Goal: Information Seeking & Learning: Learn about a topic

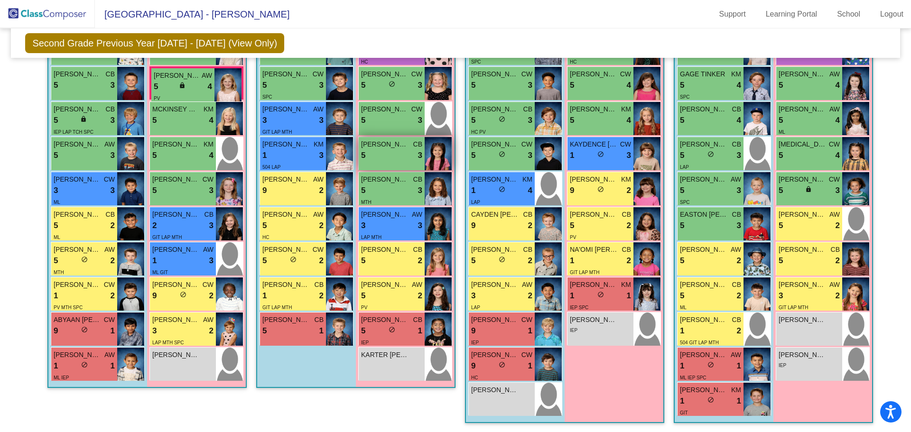
scroll to position [323, 0]
click at [337, 233] on img at bounding box center [339, 223] width 27 height 33
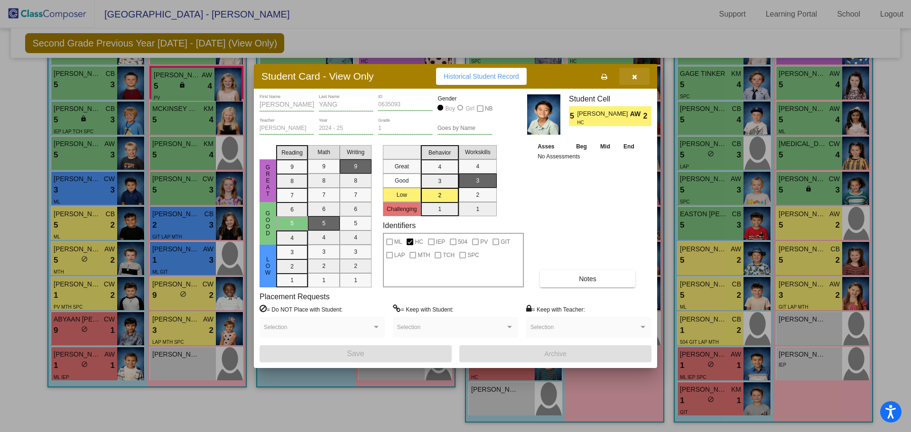
click at [632, 73] on span "button" at bounding box center [634, 77] width 5 height 8
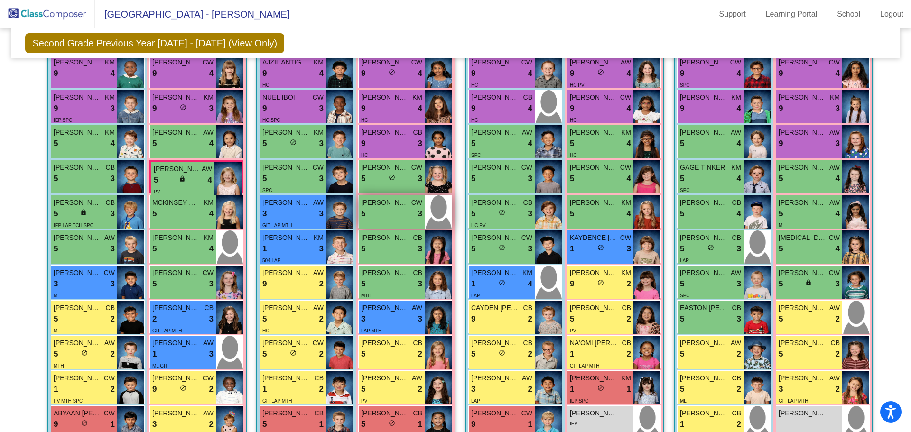
scroll to position [224, 0]
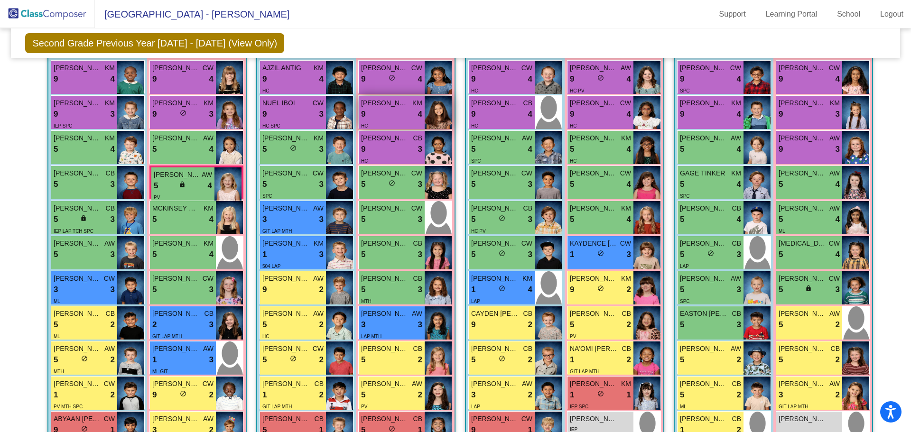
click at [433, 108] on img at bounding box center [437, 112] width 27 height 33
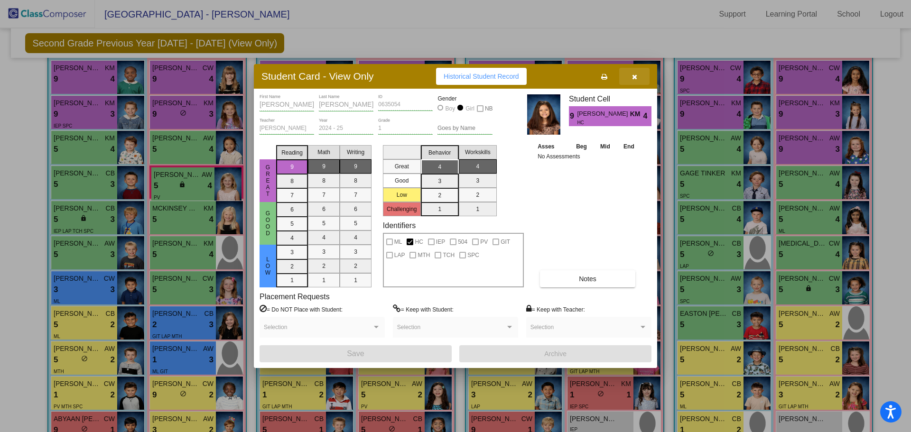
click at [635, 80] on icon "button" at bounding box center [634, 77] width 5 height 7
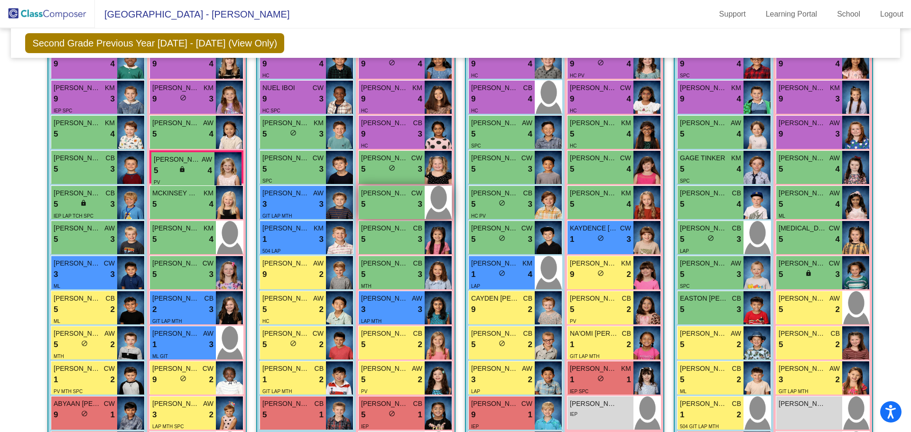
scroll to position [250, 0]
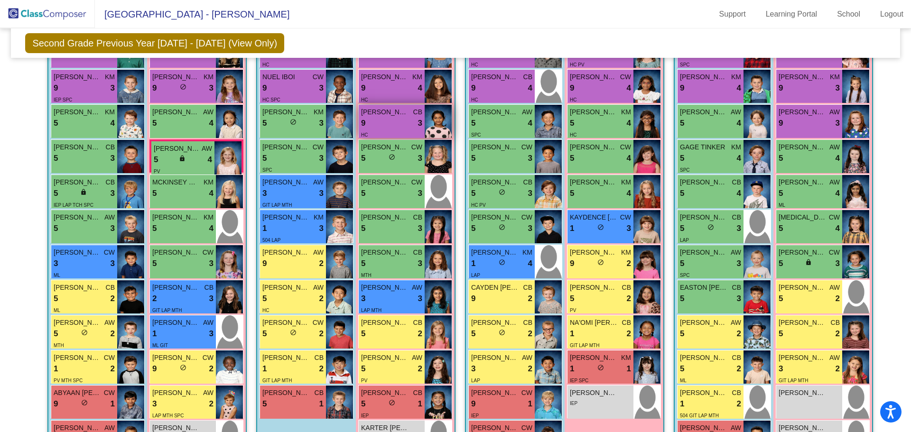
click at [442, 129] on img at bounding box center [437, 121] width 27 height 33
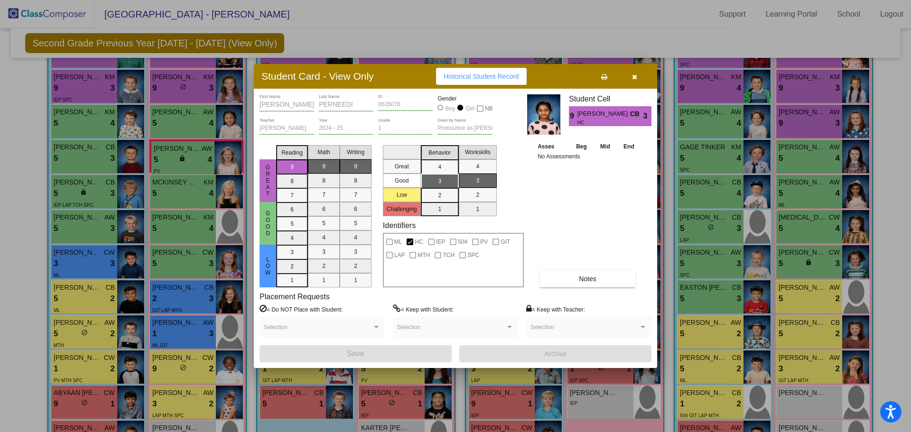
click at [629, 78] on button "button" at bounding box center [634, 76] width 30 height 17
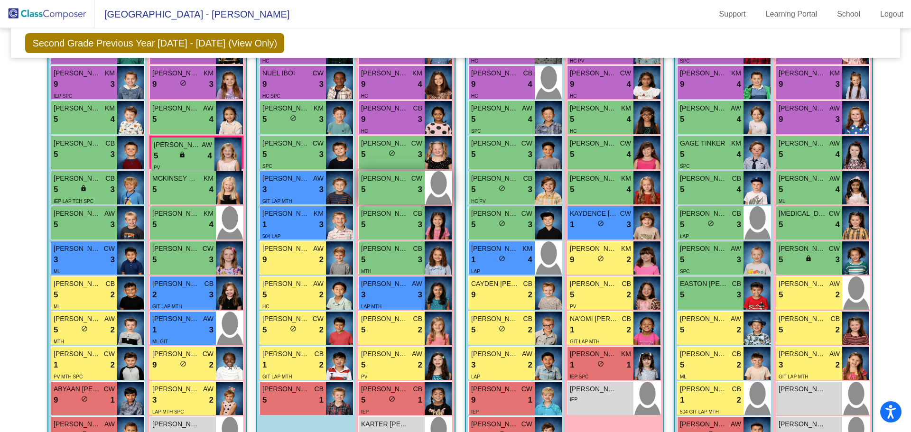
scroll to position [255, 0]
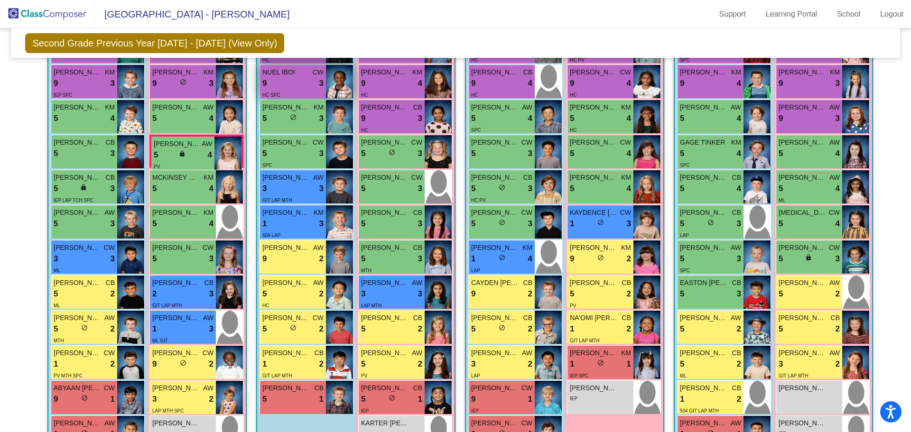
click at [340, 89] on img at bounding box center [339, 81] width 27 height 33
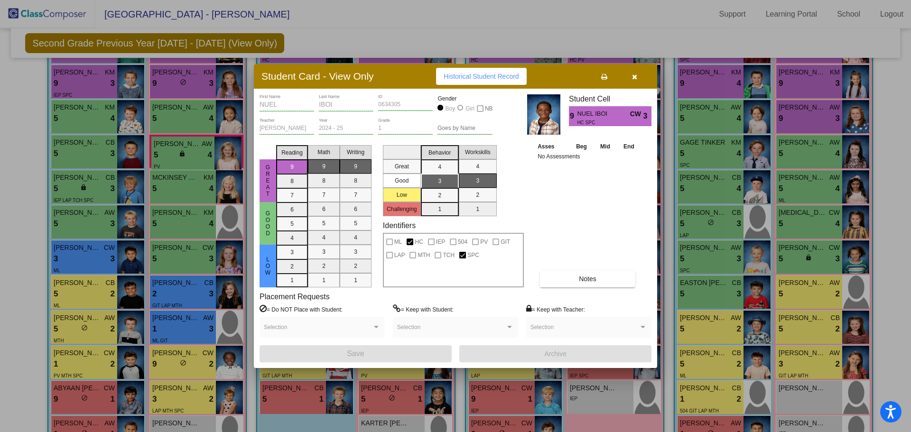
click at [639, 77] on button "button" at bounding box center [634, 76] width 30 height 17
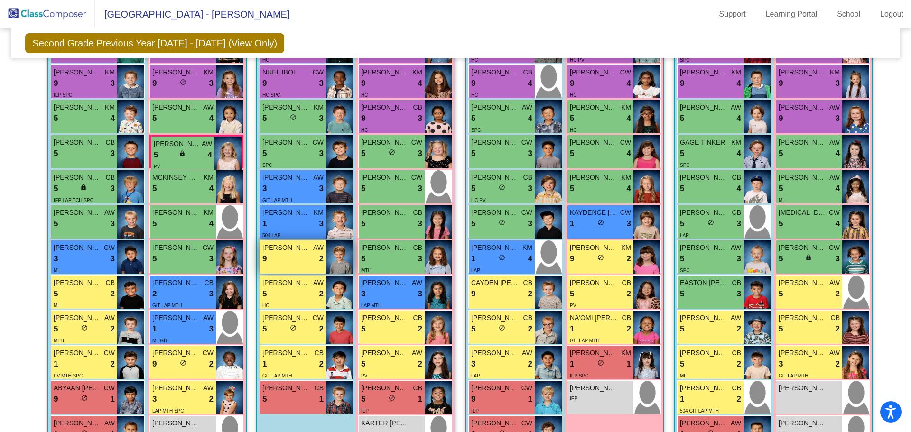
scroll to position [269, 0]
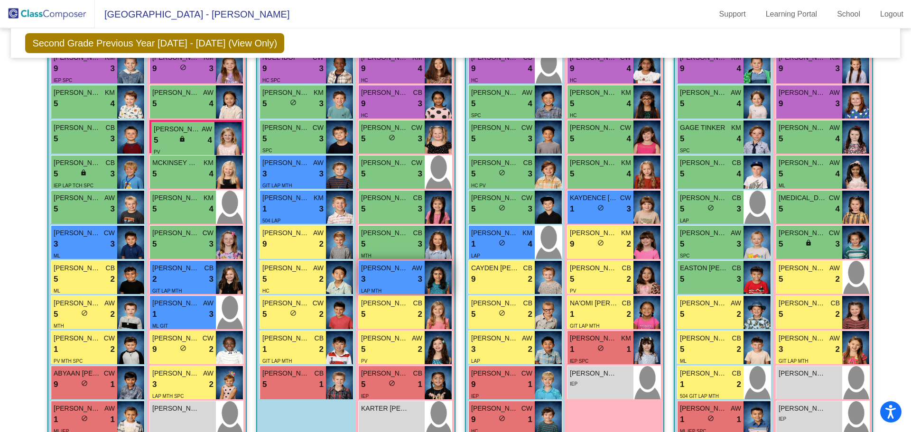
click at [435, 276] on img at bounding box center [437, 277] width 27 height 33
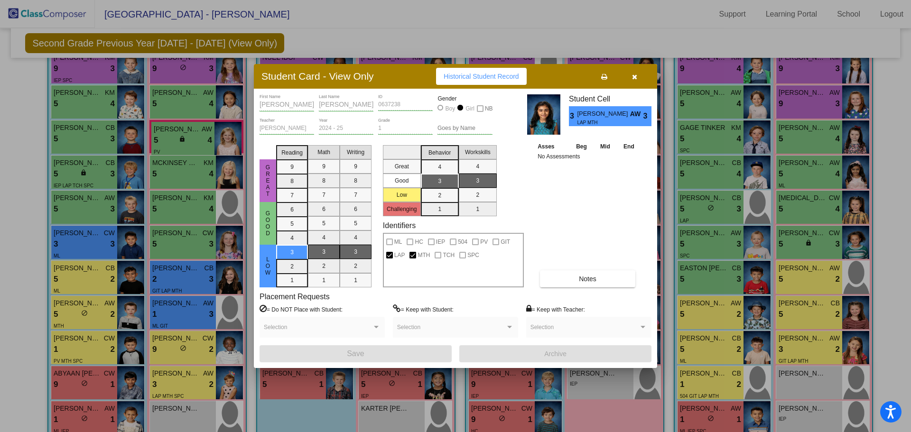
click at [637, 77] on button "button" at bounding box center [634, 76] width 30 height 17
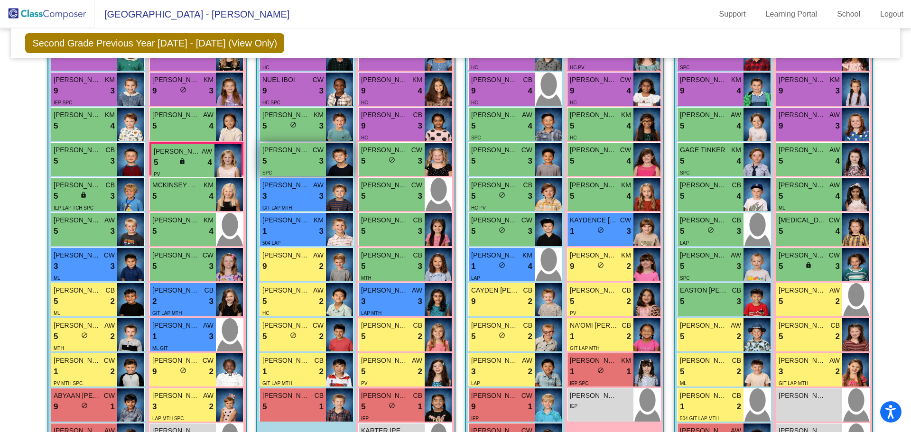
scroll to position [252, 0]
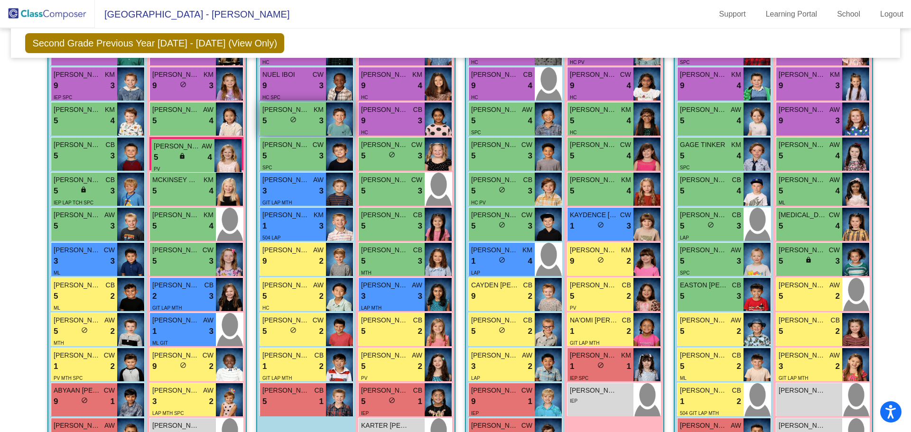
click at [344, 129] on img at bounding box center [339, 118] width 27 height 33
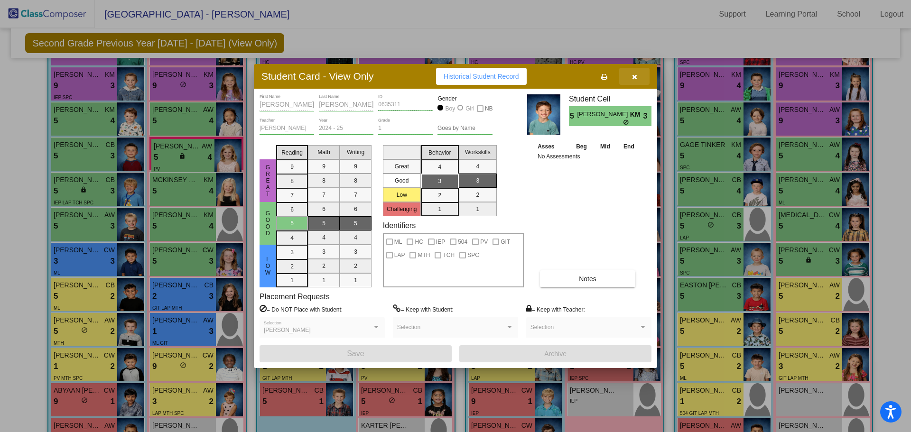
click at [632, 74] on icon "button" at bounding box center [634, 77] width 5 height 7
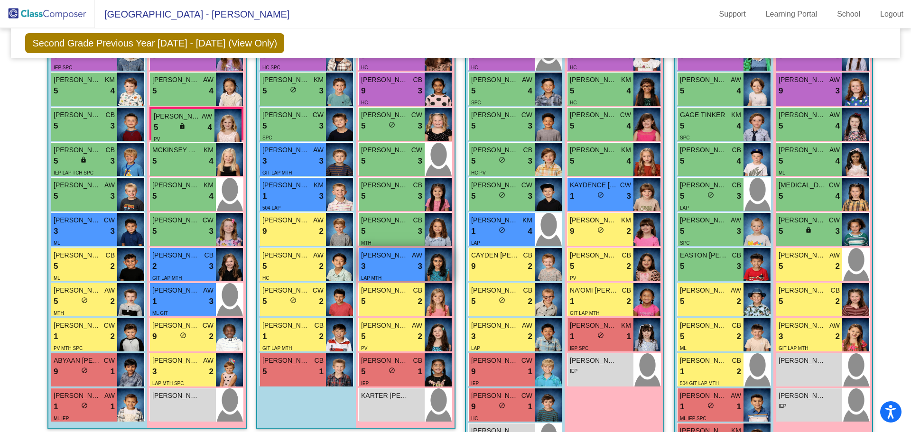
scroll to position [288, 0]
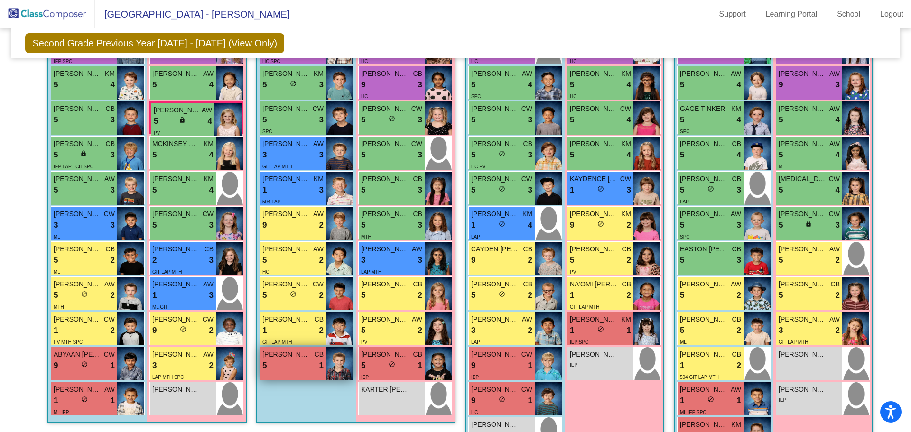
click at [343, 359] on img at bounding box center [339, 363] width 27 height 33
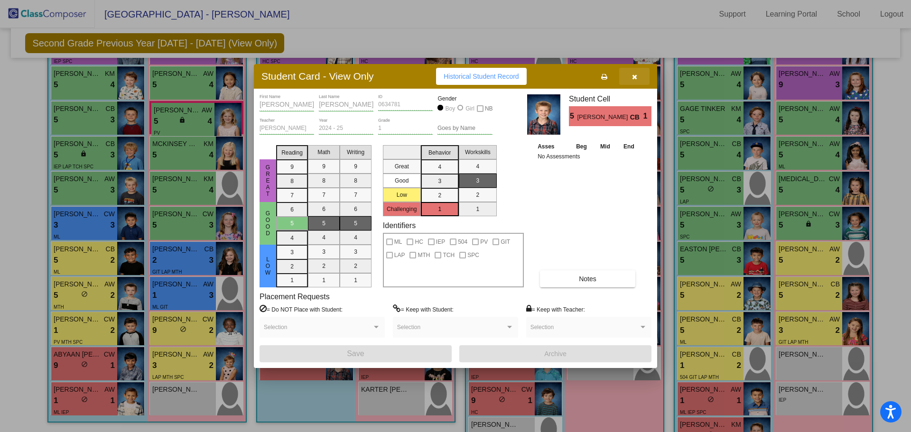
click at [635, 76] on icon "button" at bounding box center [634, 77] width 5 height 7
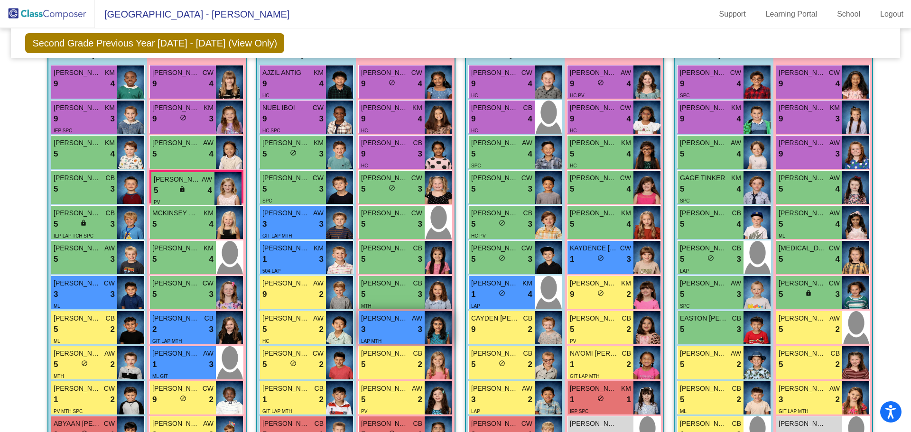
scroll to position [269, 0]
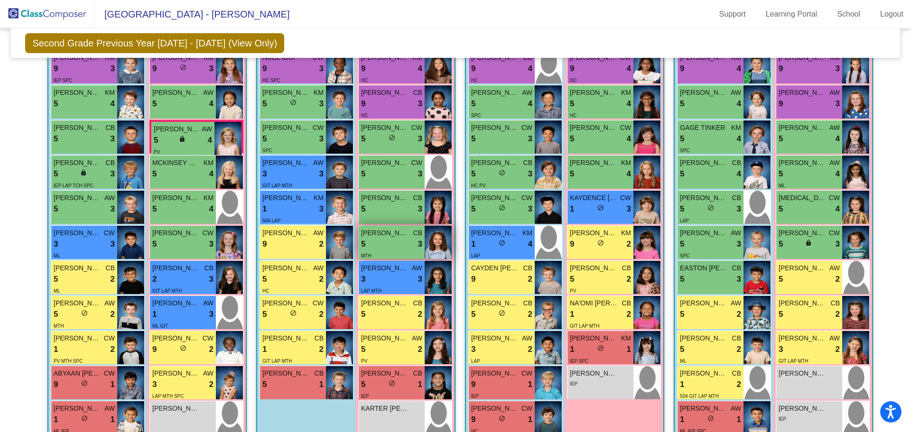
click at [435, 248] on img at bounding box center [437, 242] width 27 height 33
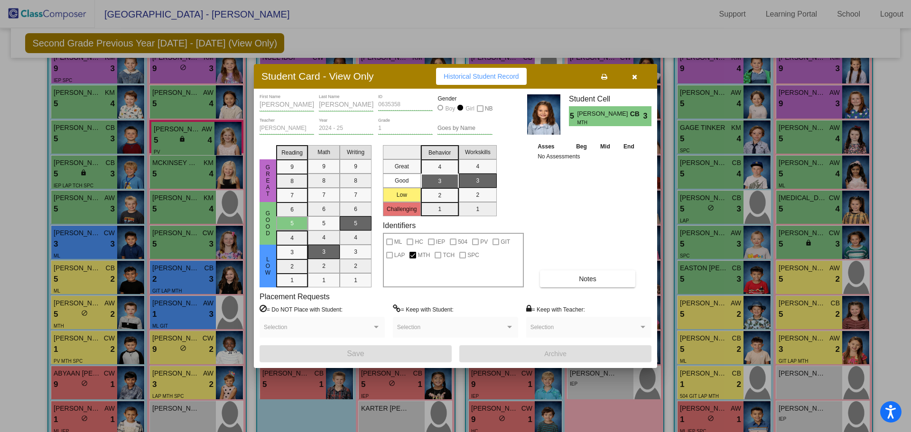
click at [635, 76] on icon "button" at bounding box center [634, 77] width 5 height 7
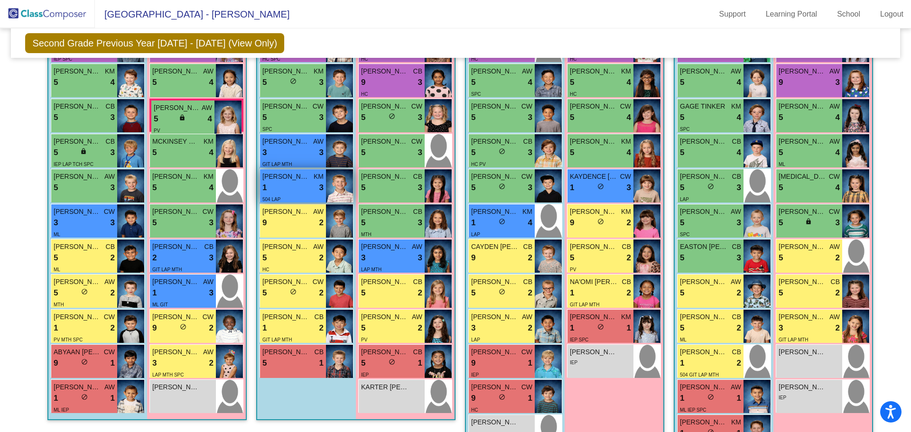
scroll to position [291, 0]
click at [342, 295] on img at bounding box center [339, 290] width 27 height 33
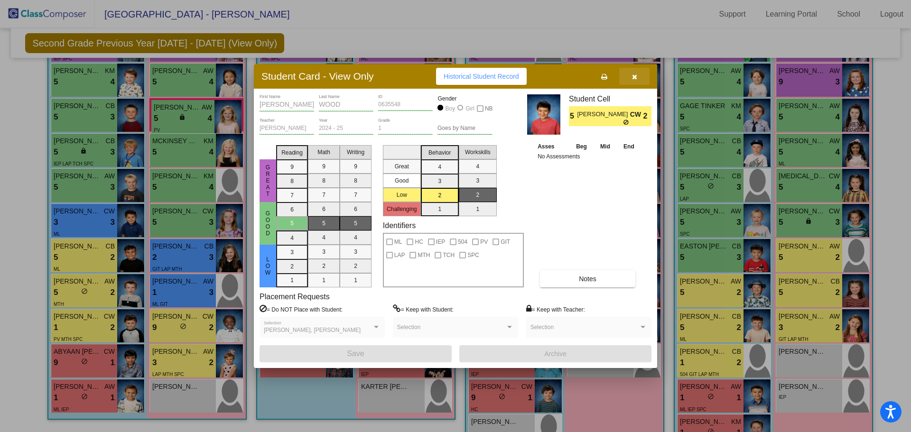
click at [637, 78] on button "button" at bounding box center [634, 76] width 30 height 17
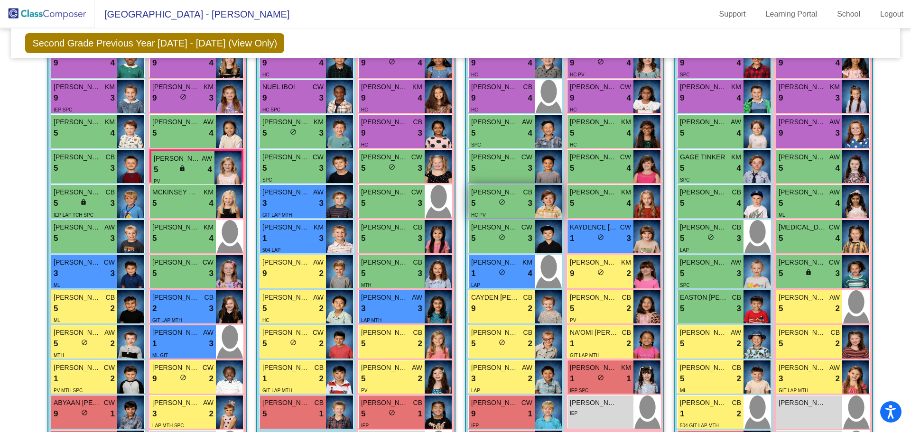
scroll to position [304, 0]
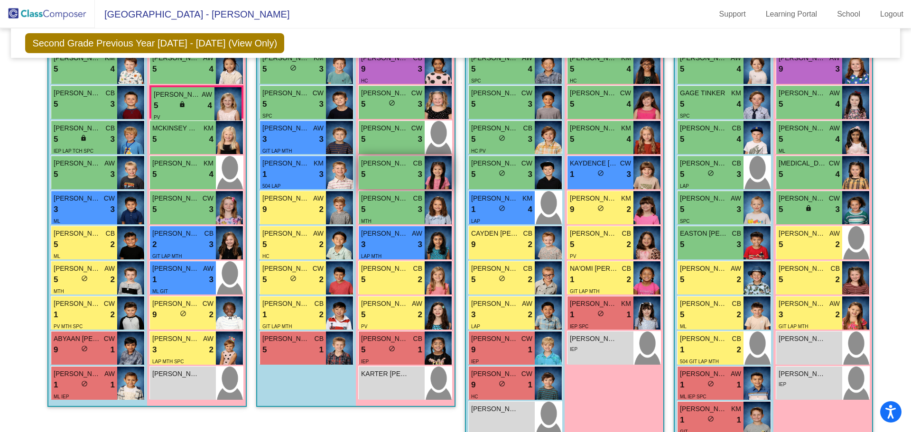
click at [439, 171] on img at bounding box center [437, 172] width 27 height 33
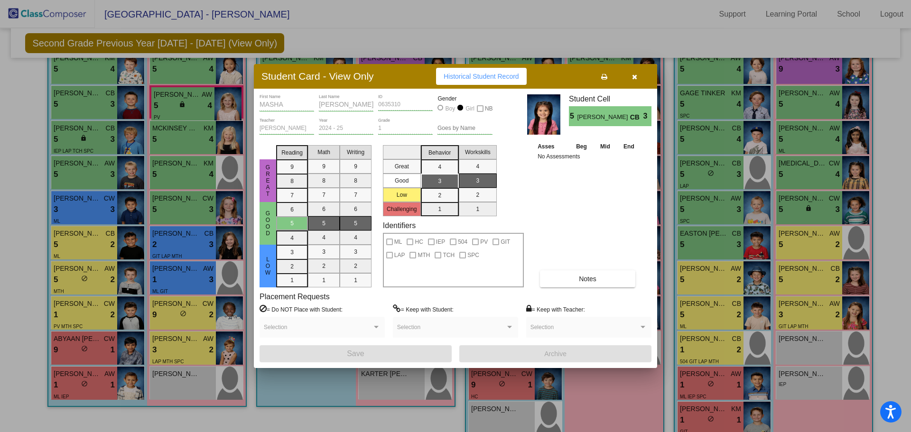
click at [634, 74] on icon "button" at bounding box center [634, 77] width 5 height 7
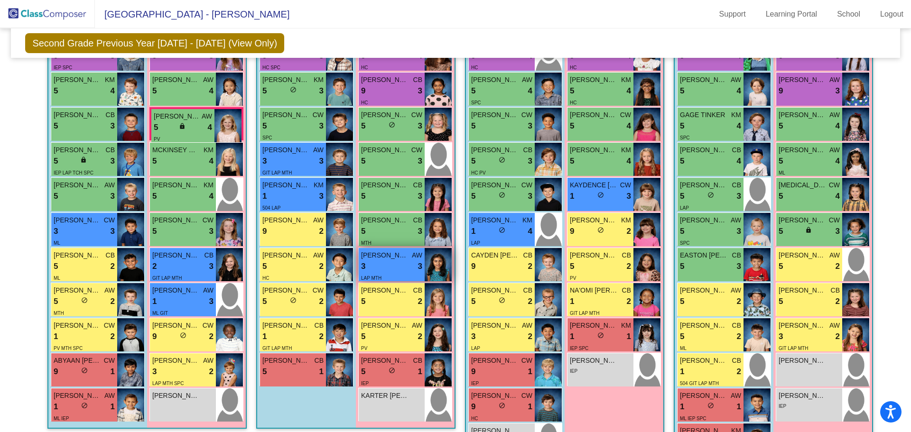
scroll to position [283, 0]
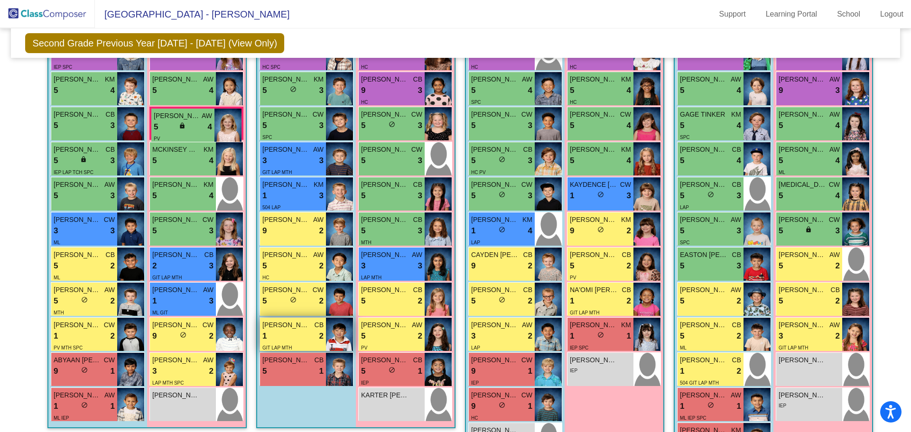
click at [335, 329] on img at bounding box center [339, 334] width 27 height 33
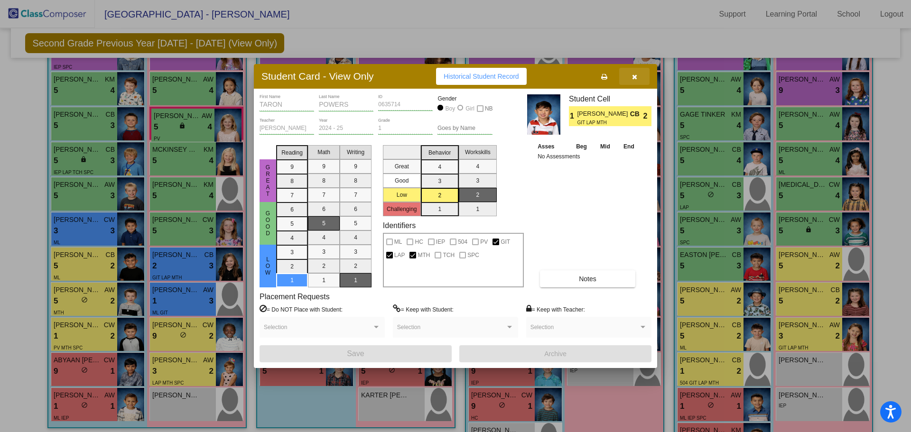
click at [634, 74] on icon "button" at bounding box center [634, 77] width 5 height 7
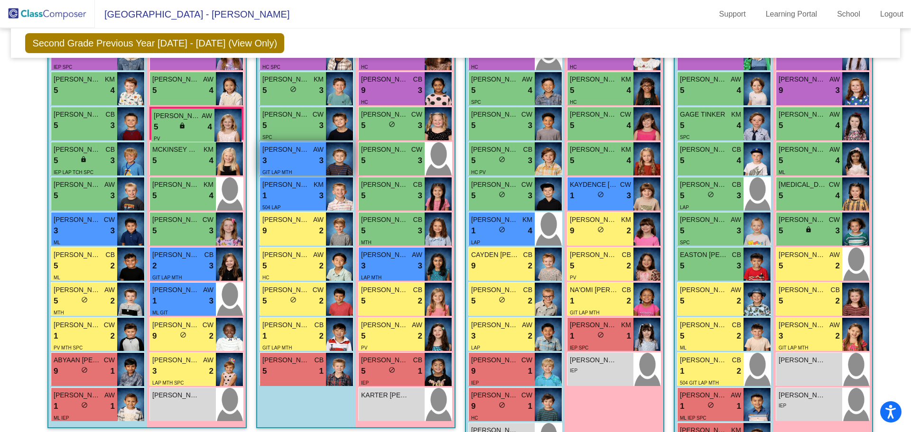
click at [342, 164] on img at bounding box center [339, 158] width 27 height 33
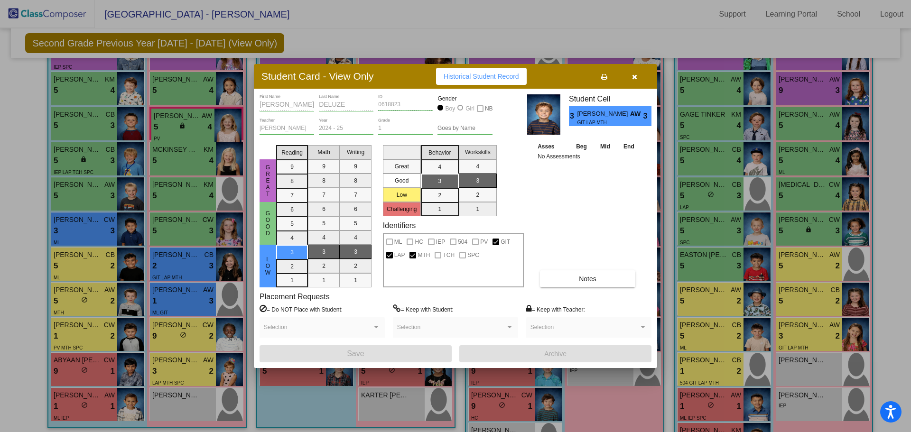
click at [638, 74] on button "button" at bounding box center [634, 76] width 30 height 17
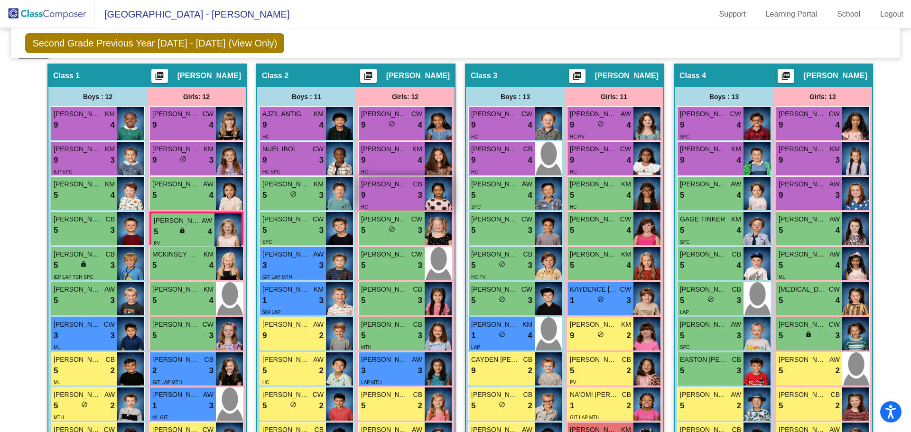
scroll to position [176, 0]
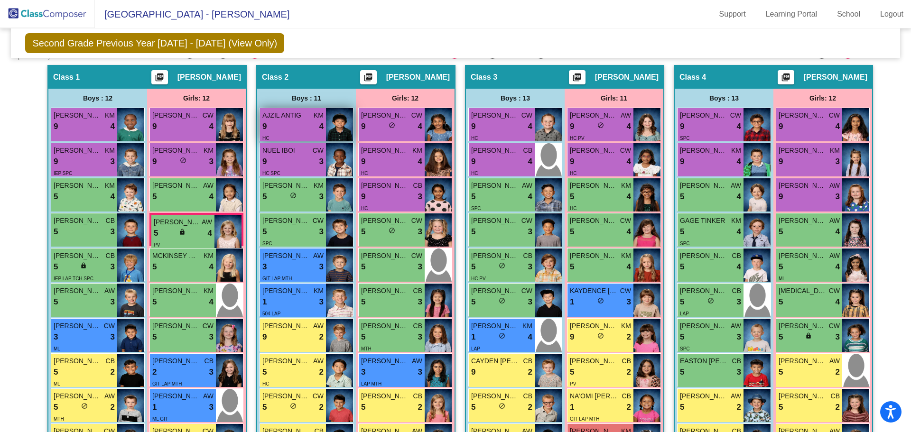
click at [345, 128] on img at bounding box center [339, 124] width 27 height 33
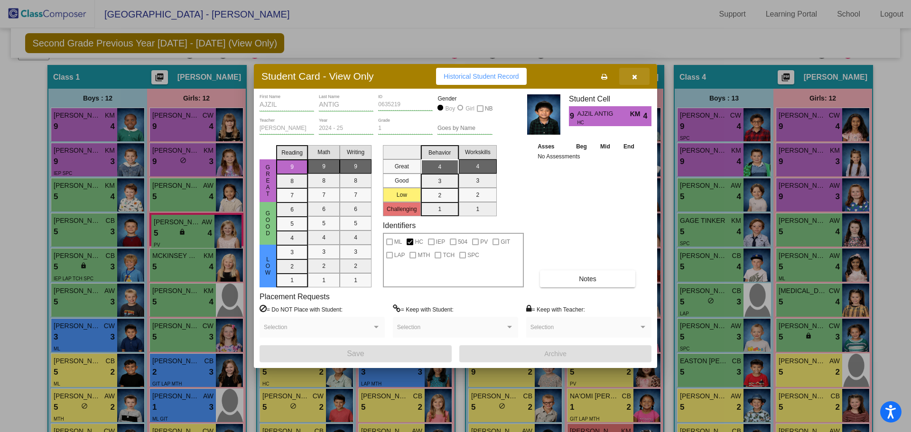
click at [629, 72] on button "button" at bounding box center [634, 76] width 30 height 17
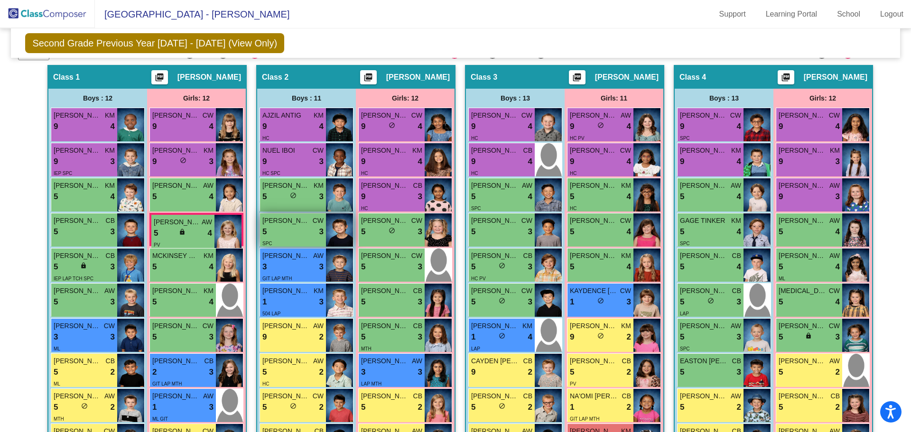
click at [339, 226] on img at bounding box center [339, 229] width 27 height 33
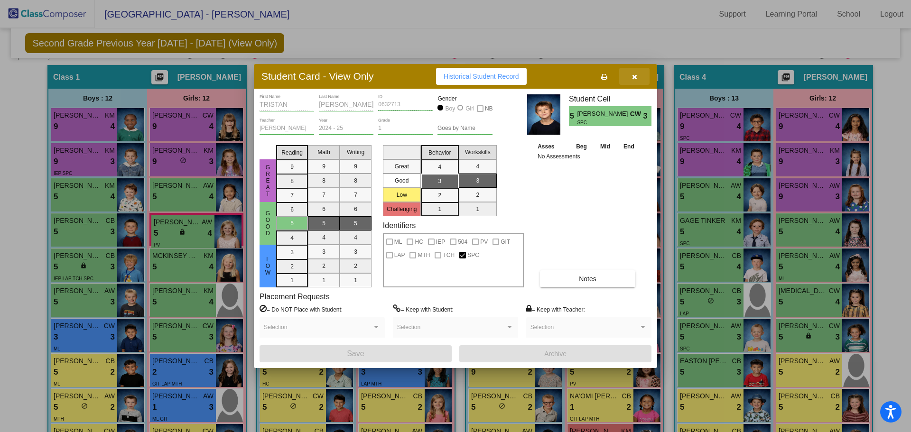
click at [639, 76] on button "button" at bounding box center [634, 76] width 30 height 17
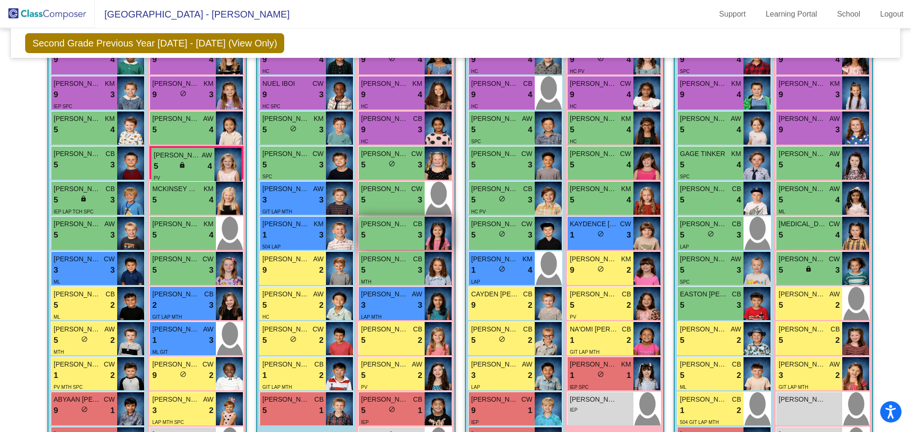
scroll to position [246, 0]
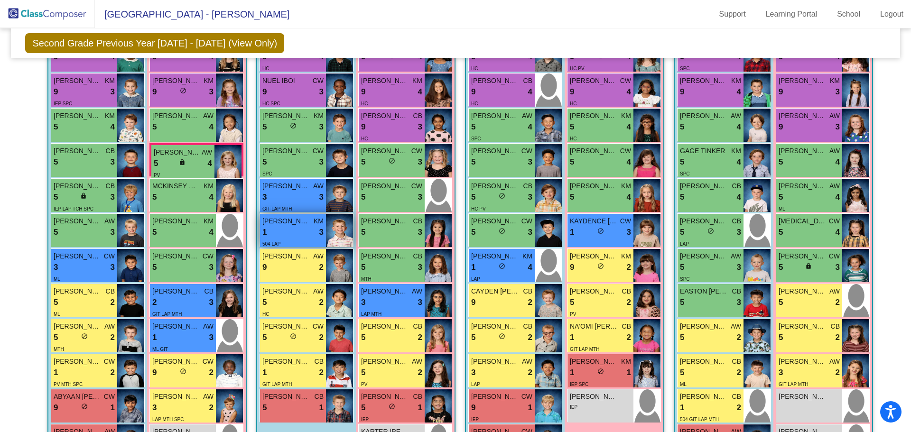
click at [344, 228] on img at bounding box center [339, 230] width 27 height 33
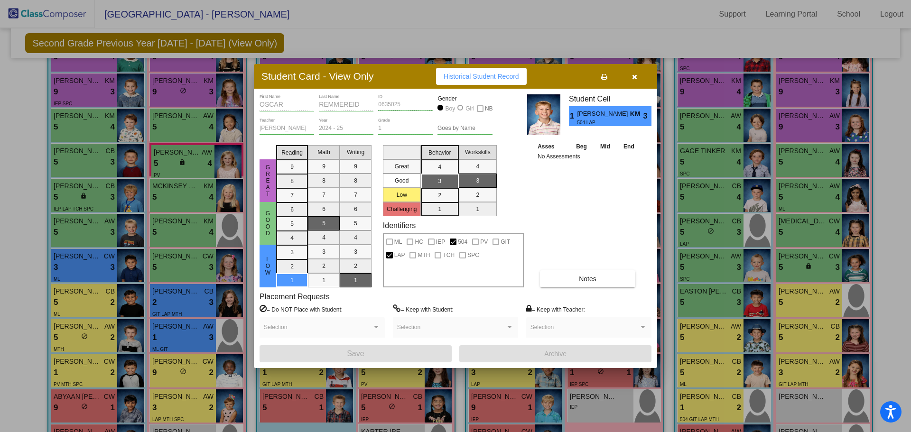
click at [636, 75] on icon "button" at bounding box center [634, 77] width 5 height 7
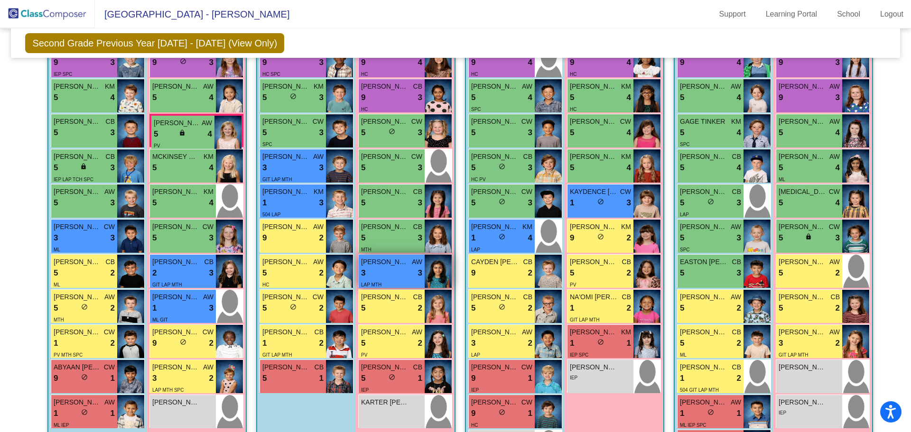
scroll to position [289, 0]
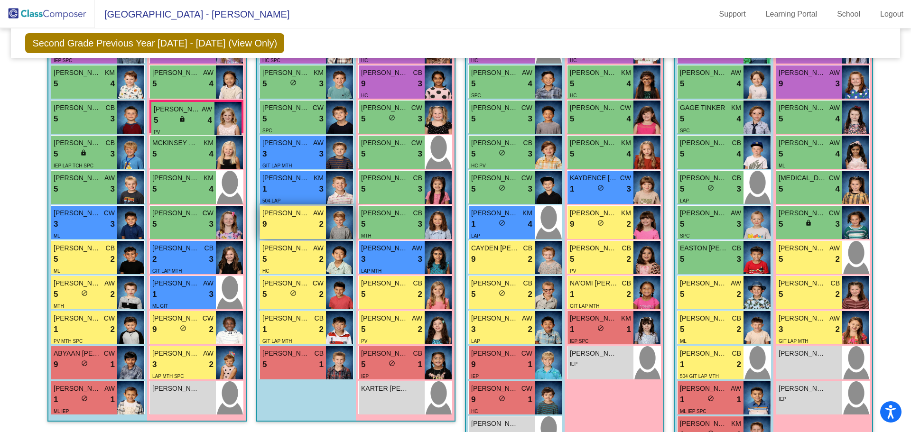
click at [332, 222] on img at bounding box center [339, 222] width 27 height 33
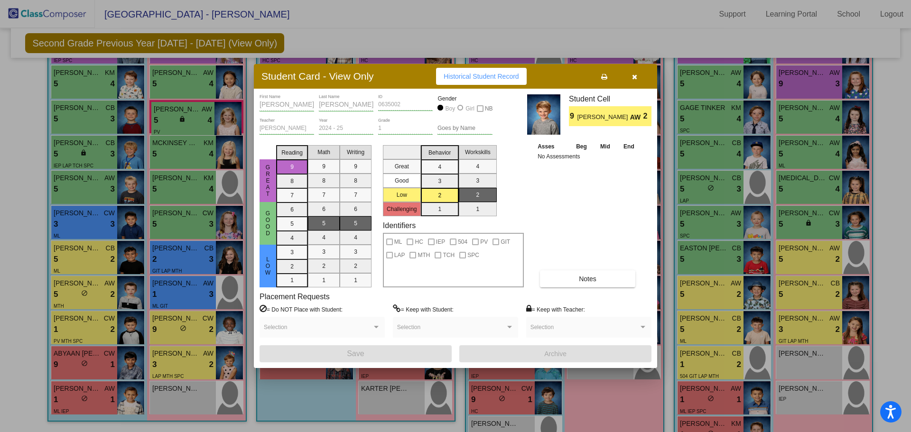
click at [635, 74] on icon "button" at bounding box center [634, 77] width 5 height 7
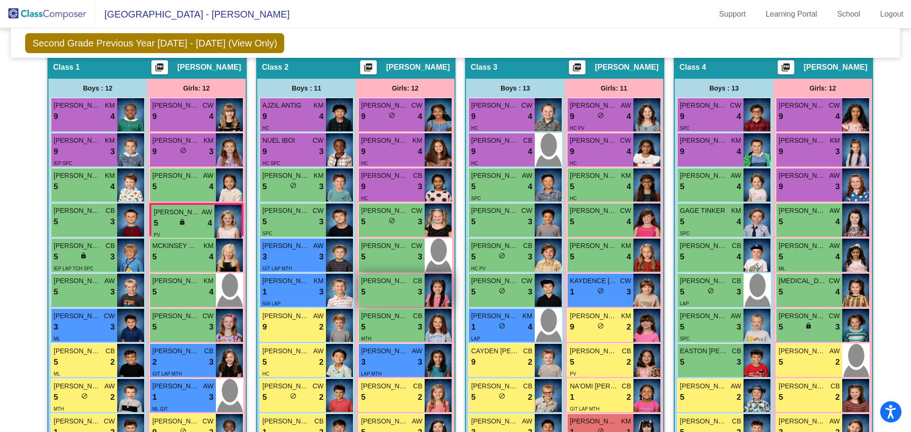
scroll to position [183, 0]
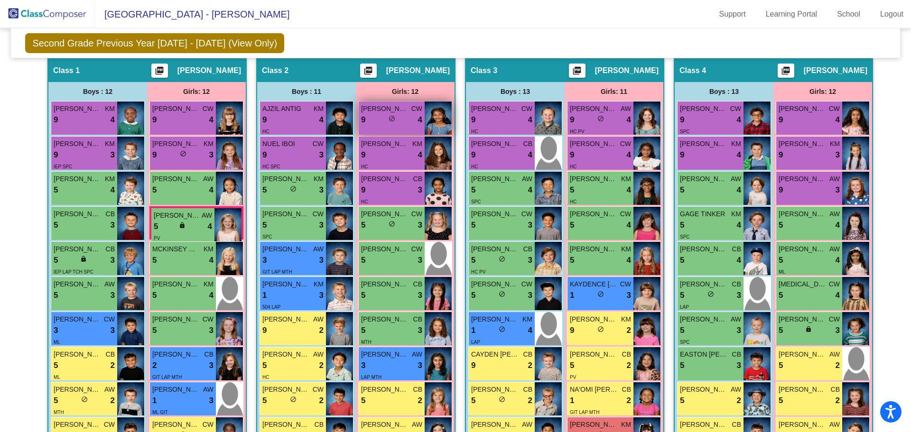
click at [440, 126] on img at bounding box center [437, 117] width 27 height 33
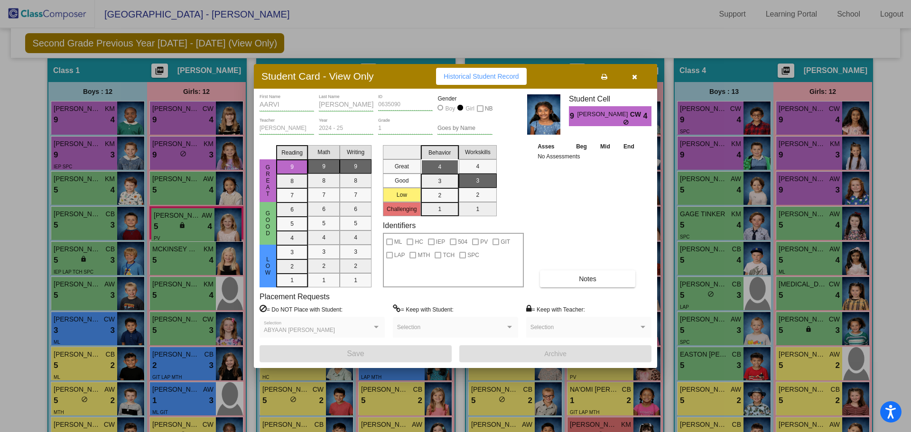
click at [635, 78] on icon "button" at bounding box center [634, 77] width 5 height 7
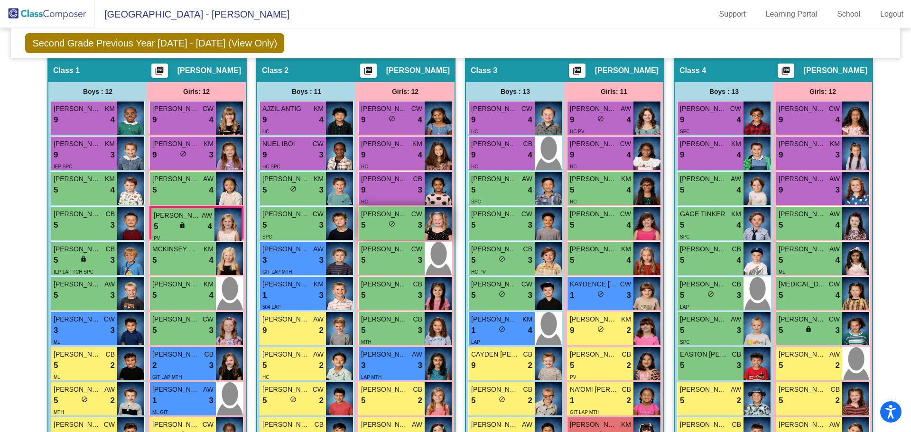
click at [444, 219] on img at bounding box center [437, 223] width 27 height 33
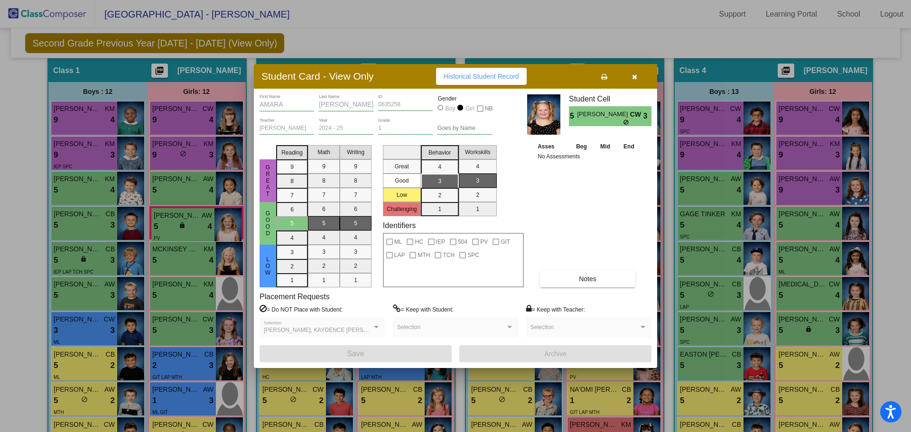
click at [632, 76] on icon "button" at bounding box center [634, 77] width 5 height 7
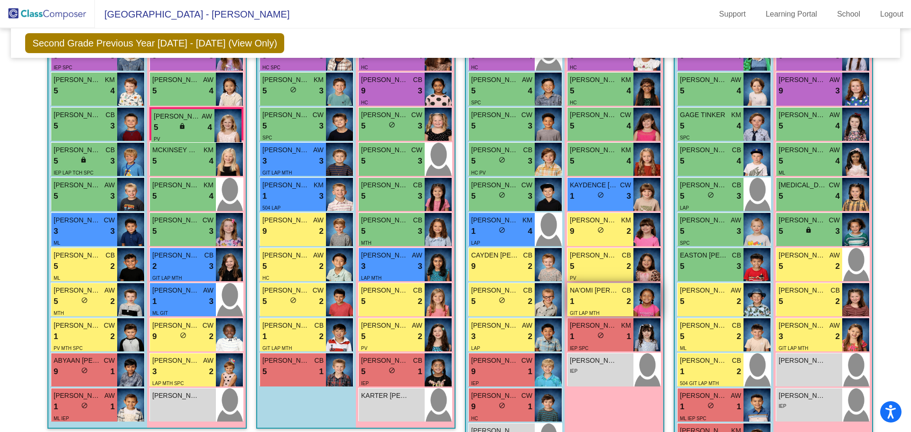
scroll to position [279, 0]
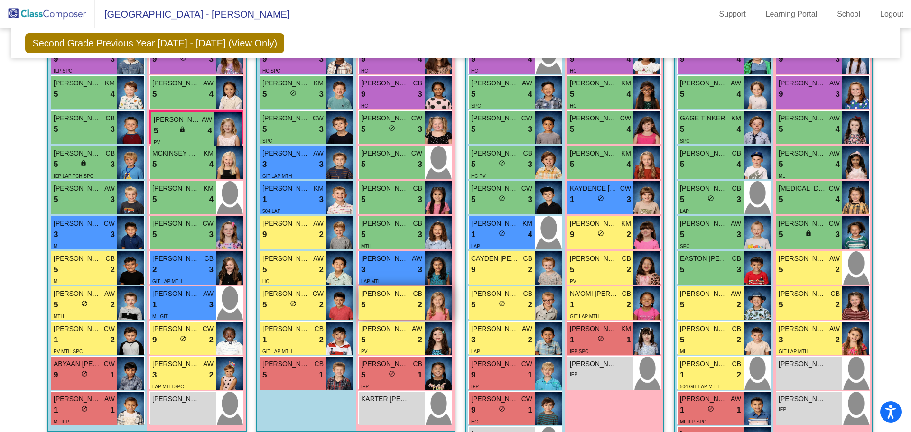
click at [445, 304] on img at bounding box center [437, 302] width 27 height 33
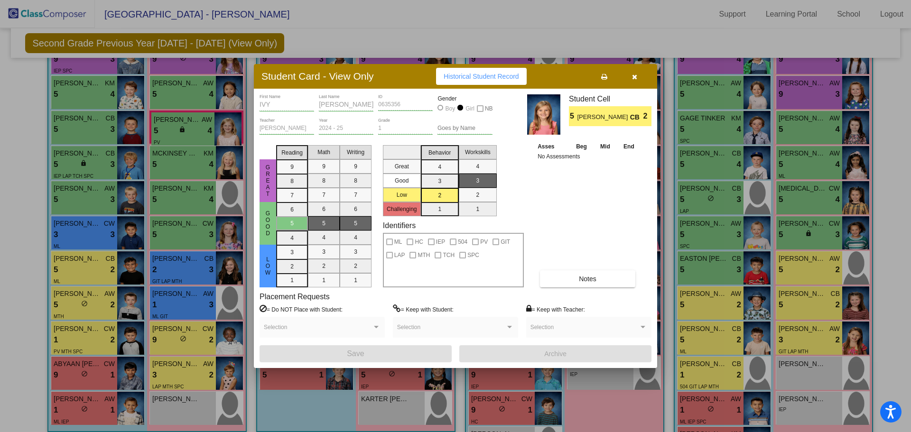
click at [636, 75] on icon "button" at bounding box center [634, 77] width 5 height 7
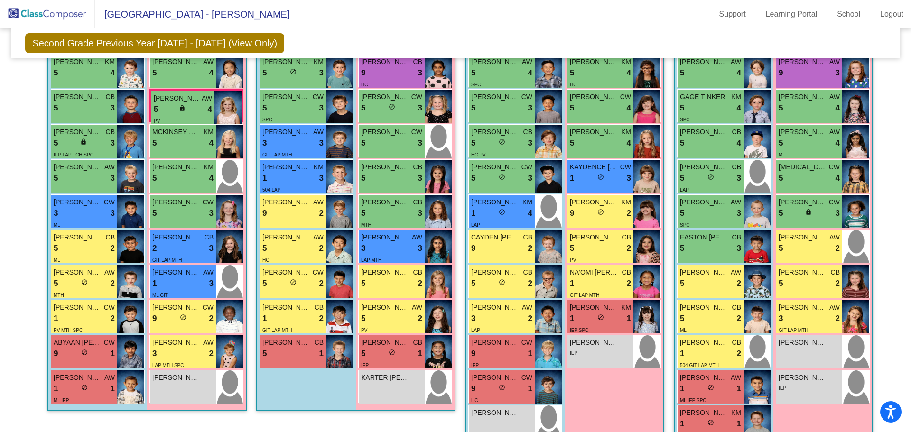
scroll to position [307, 0]
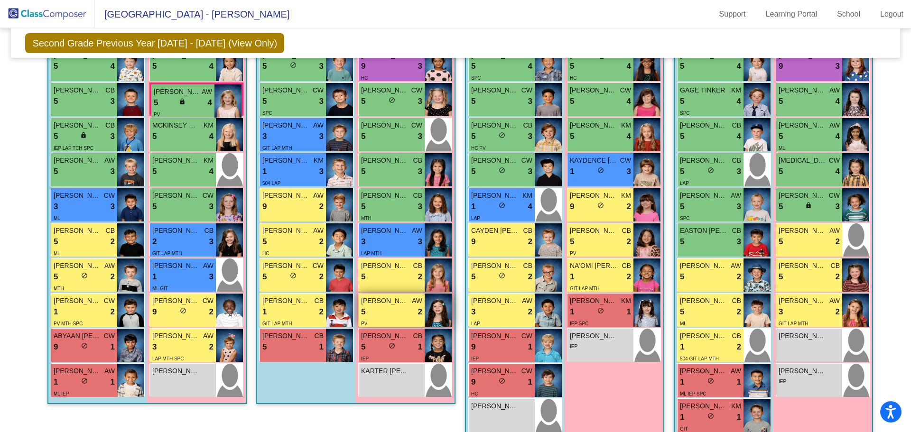
click at [427, 304] on img at bounding box center [437, 310] width 27 height 33
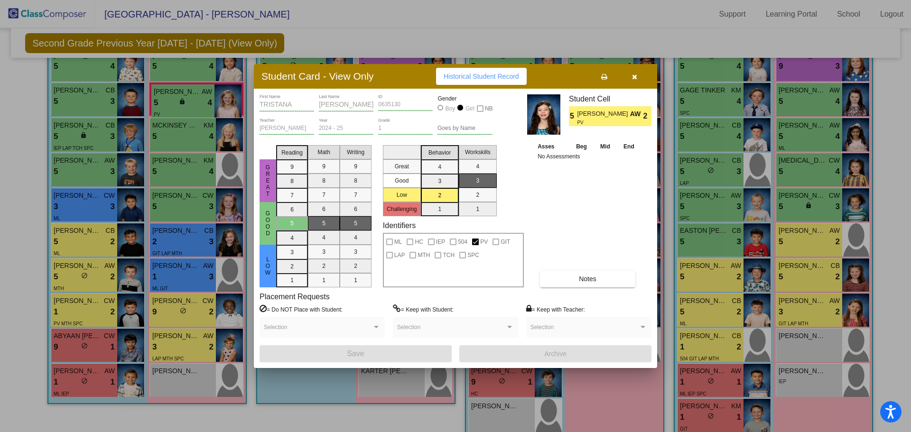
click at [635, 77] on icon "button" at bounding box center [634, 77] width 5 height 7
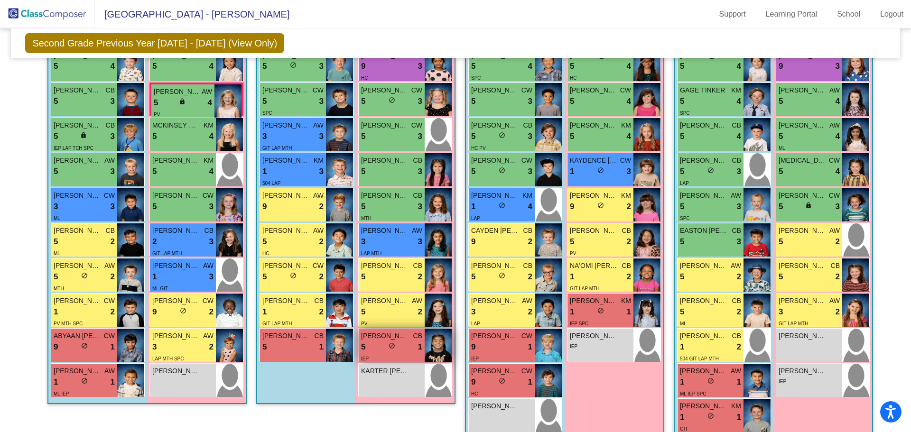
click at [425, 347] on img at bounding box center [437, 345] width 27 height 33
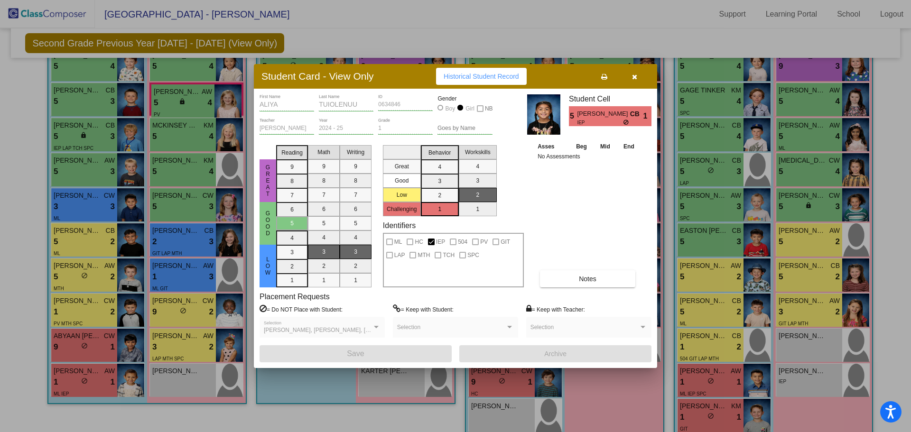
click at [629, 77] on button "button" at bounding box center [634, 76] width 30 height 17
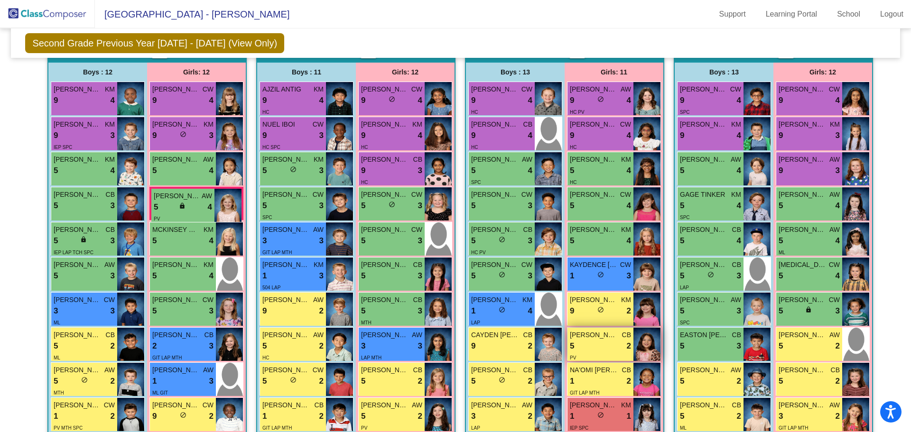
scroll to position [199, 0]
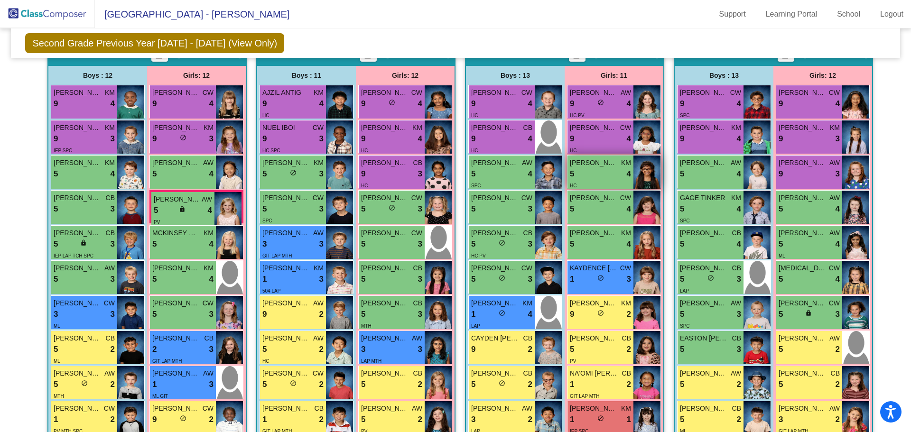
click at [648, 170] on img at bounding box center [646, 172] width 27 height 33
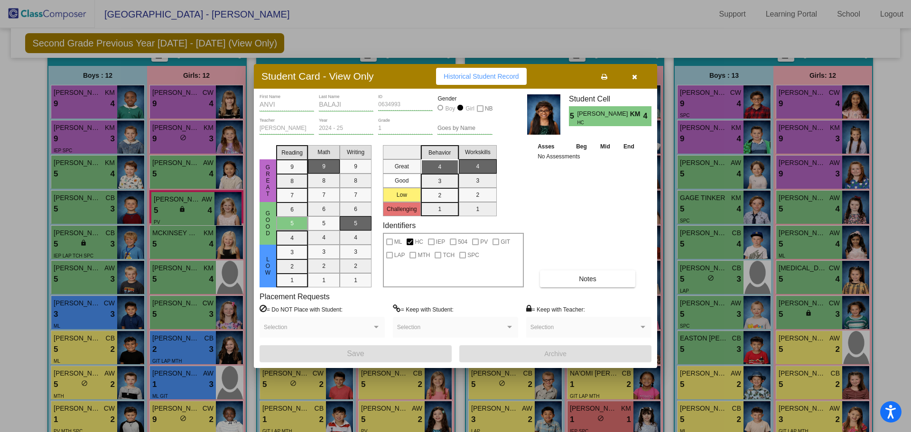
click at [633, 77] on icon "button" at bounding box center [634, 77] width 5 height 7
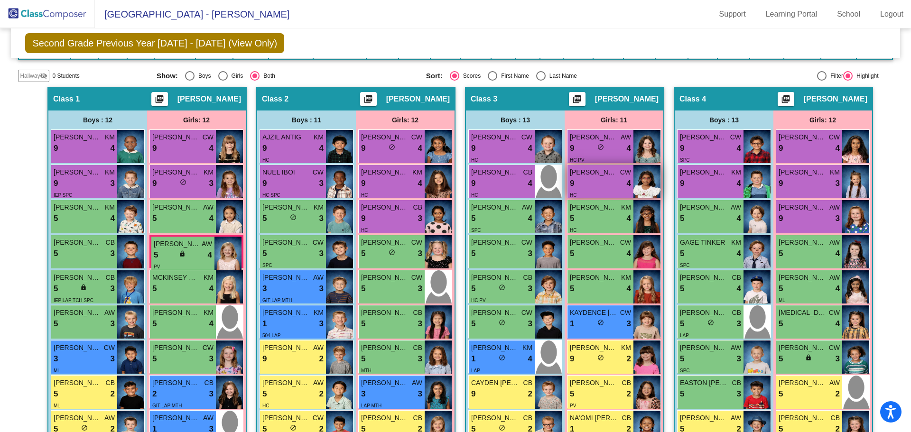
scroll to position [154, 0]
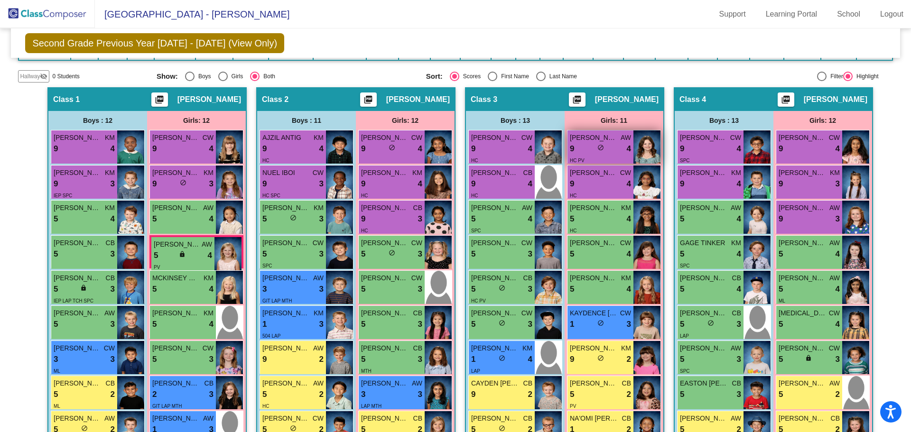
click at [644, 148] on img at bounding box center [646, 146] width 27 height 33
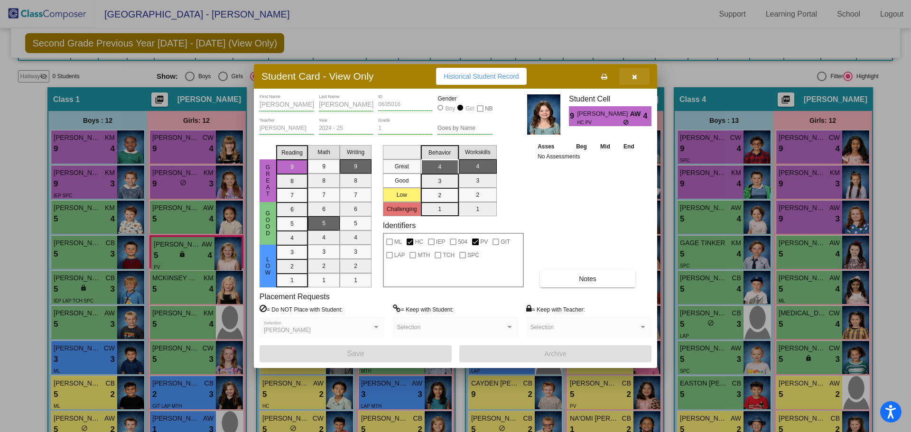
click at [635, 76] on icon "button" at bounding box center [634, 77] width 5 height 7
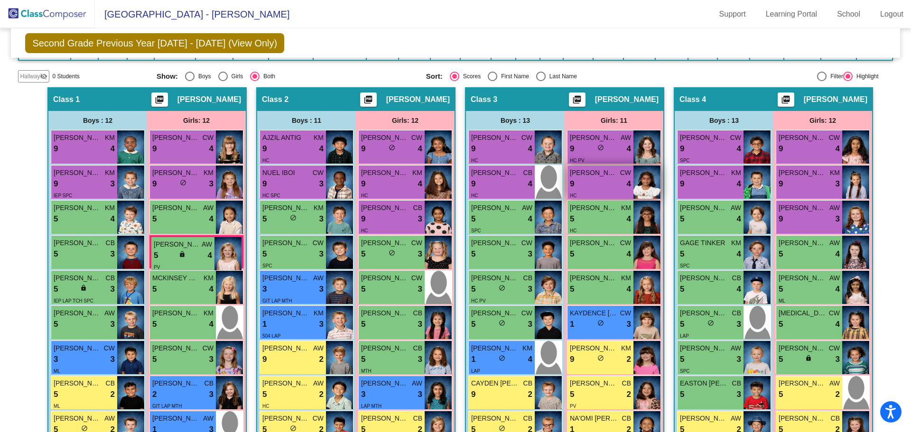
click at [653, 180] on img at bounding box center [646, 182] width 27 height 33
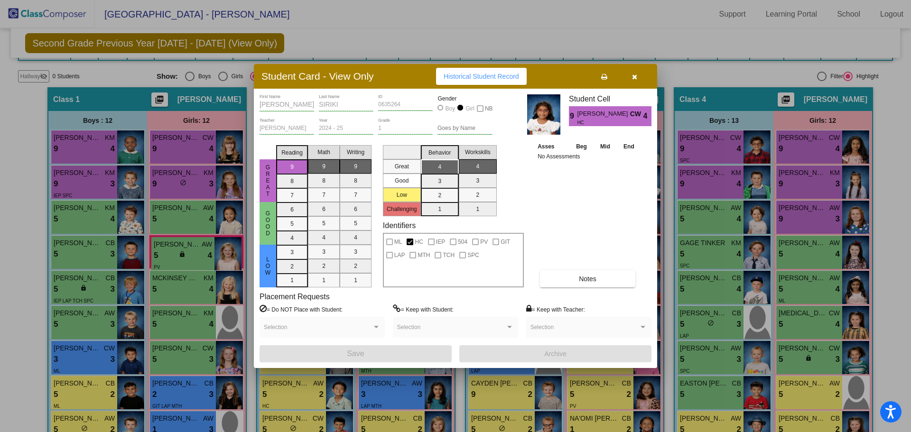
click at [635, 79] on icon "button" at bounding box center [634, 77] width 5 height 7
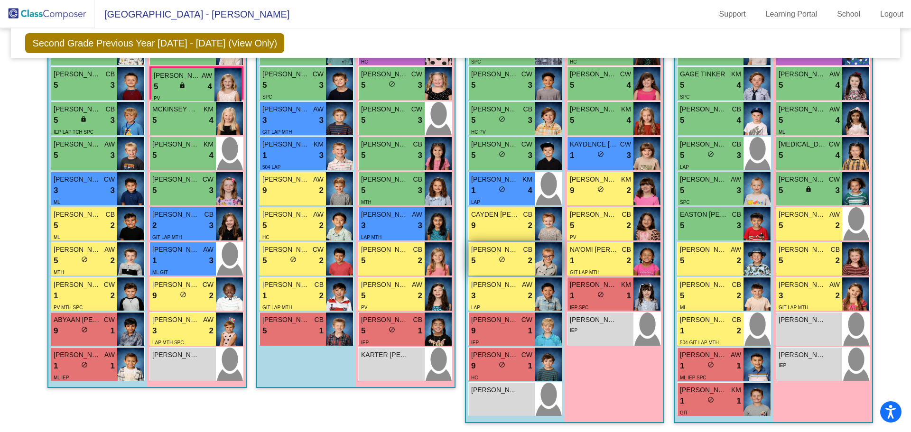
scroll to position [323, 0]
click at [554, 121] on img at bounding box center [547, 117] width 27 height 33
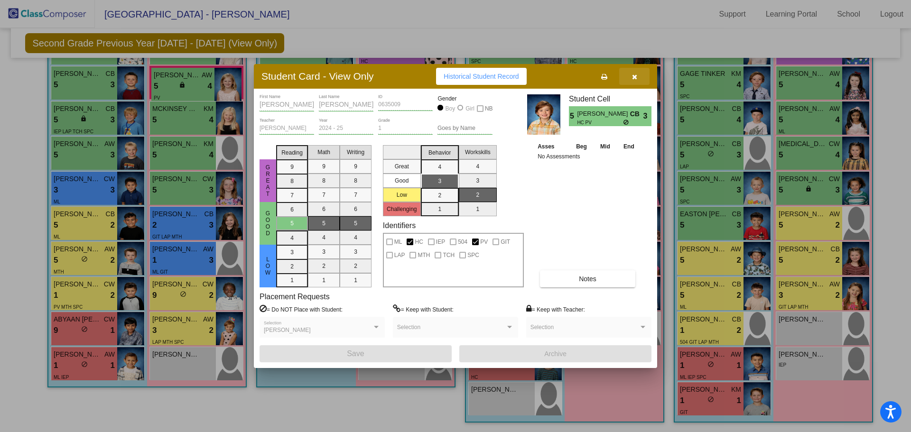
click at [632, 76] on icon "button" at bounding box center [634, 77] width 5 height 7
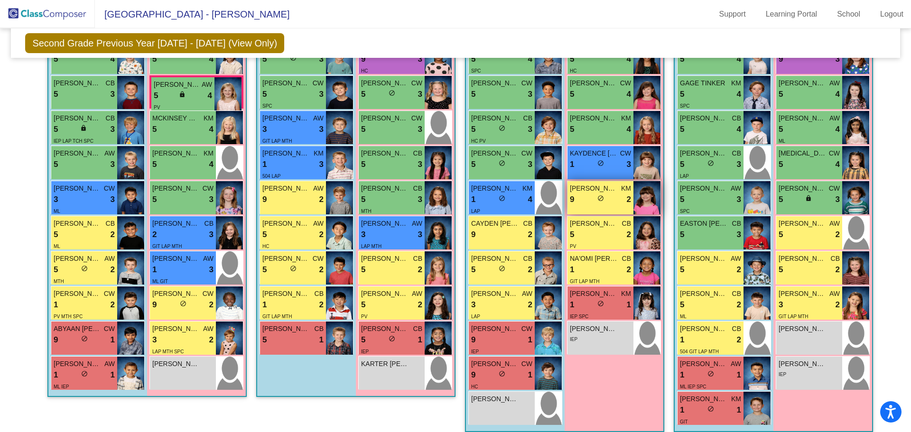
scroll to position [315, 0]
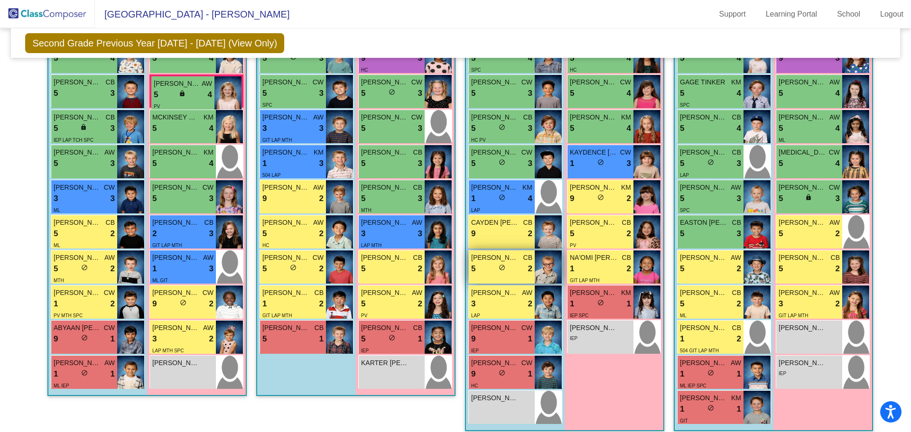
click at [545, 274] on img at bounding box center [547, 266] width 27 height 33
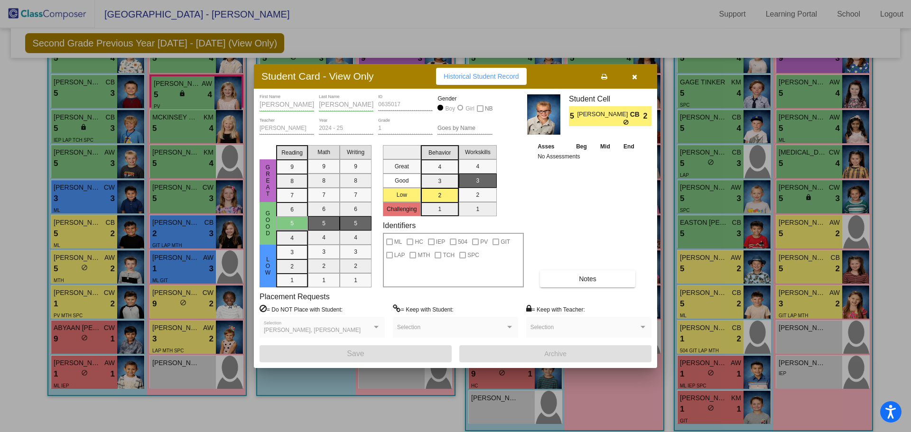
click at [634, 74] on icon "button" at bounding box center [634, 77] width 5 height 7
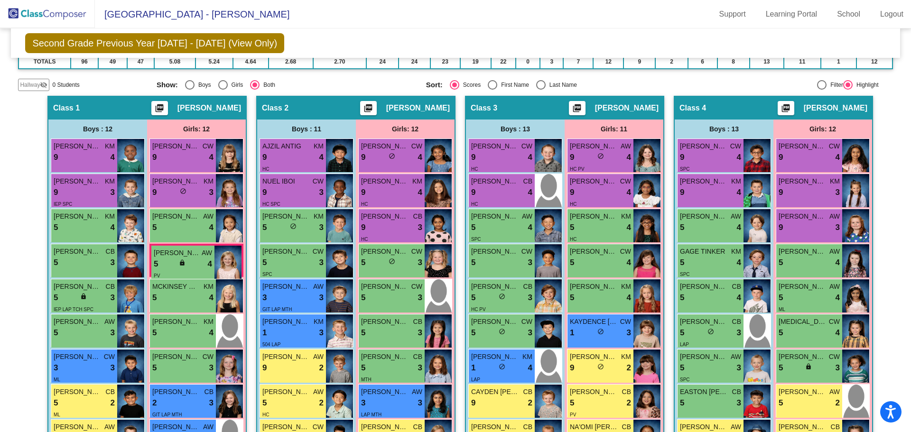
scroll to position [142, 0]
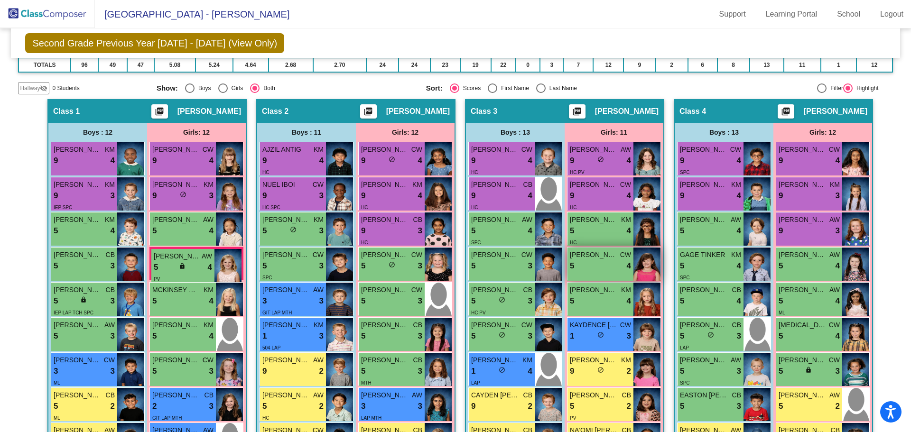
click at [644, 260] on img at bounding box center [646, 264] width 27 height 33
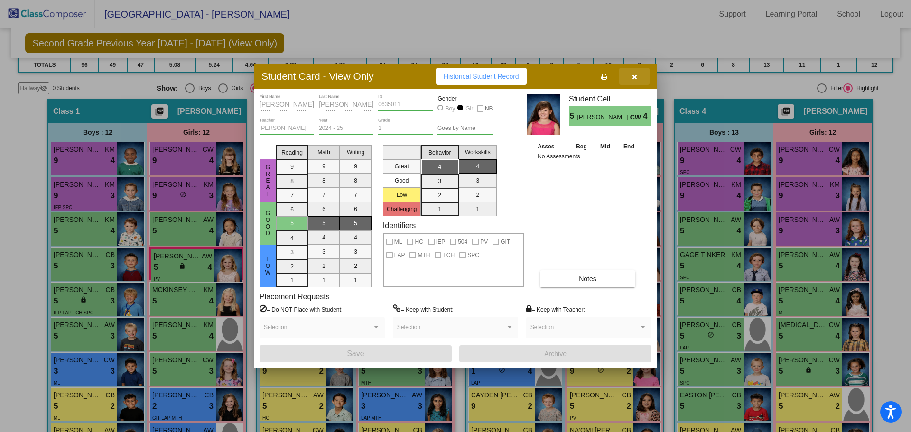
click at [630, 74] on button "button" at bounding box center [634, 76] width 30 height 17
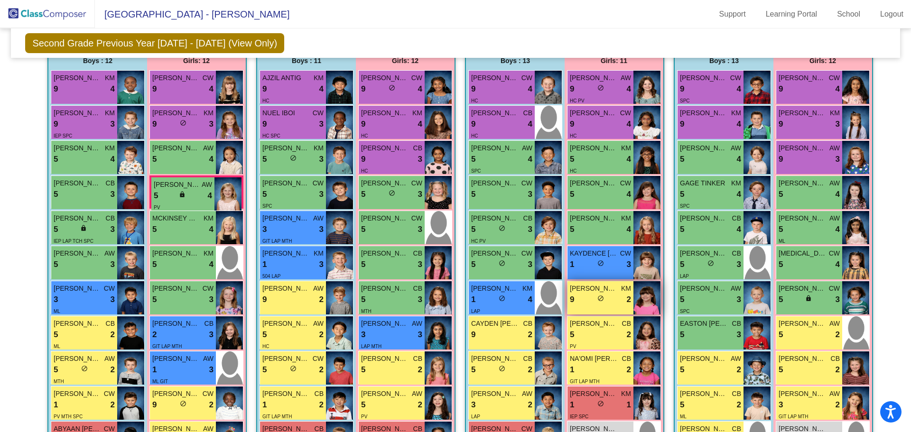
scroll to position [323, 0]
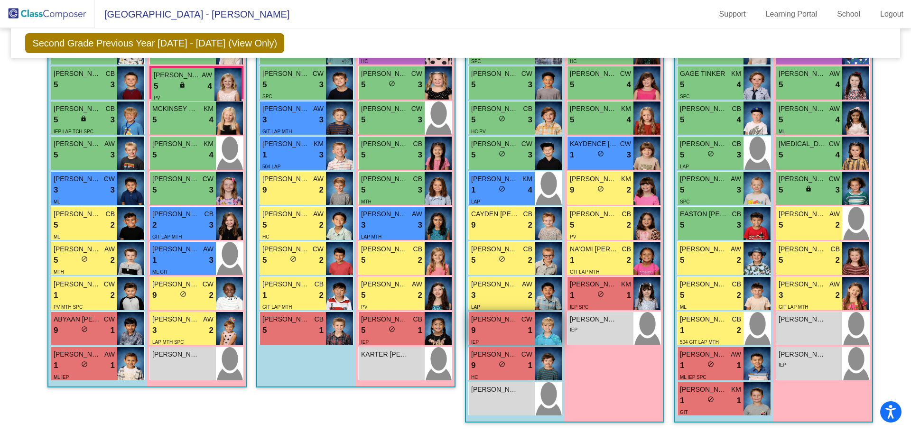
click at [548, 326] on img at bounding box center [547, 328] width 27 height 33
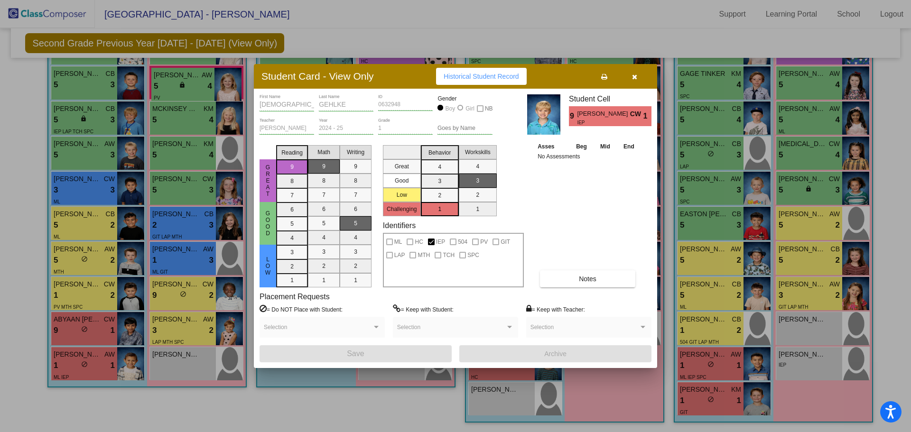
click at [635, 78] on icon "button" at bounding box center [634, 77] width 5 height 7
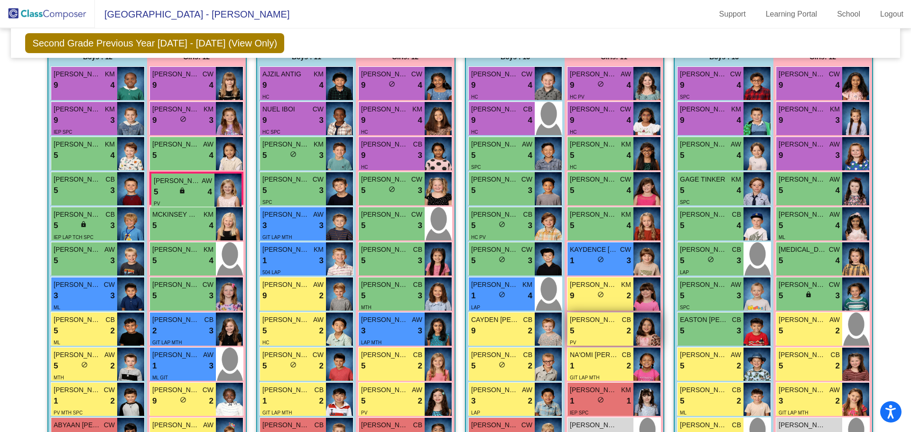
scroll to position [218, 0]
click at [654, 264] on img at bounding box center [646, 258] width 27 height 33
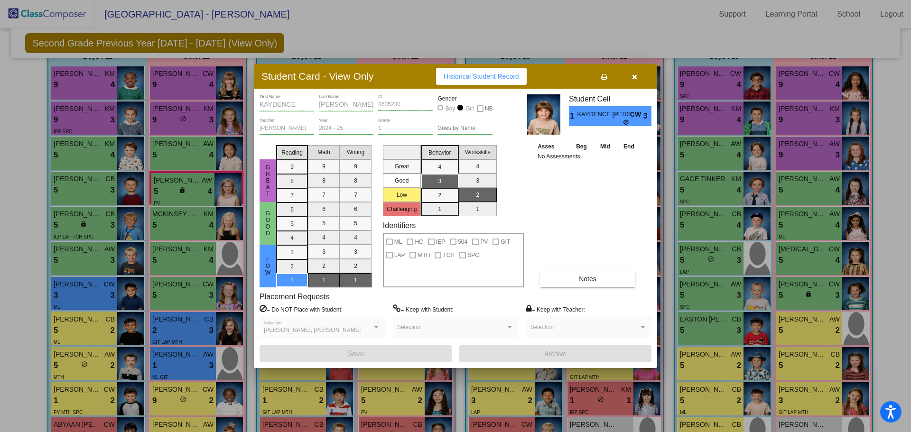
click at [632, 78] on icon "button" at bounding box center [634, 77] width 5 height 7
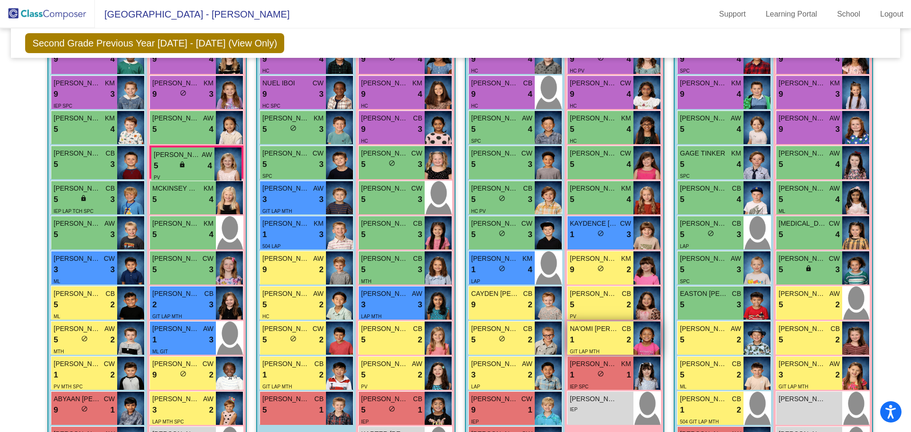
scroll to position [244, 0]
click at [645, 338] on img at bounding box center [646, 337] width 27 height 33
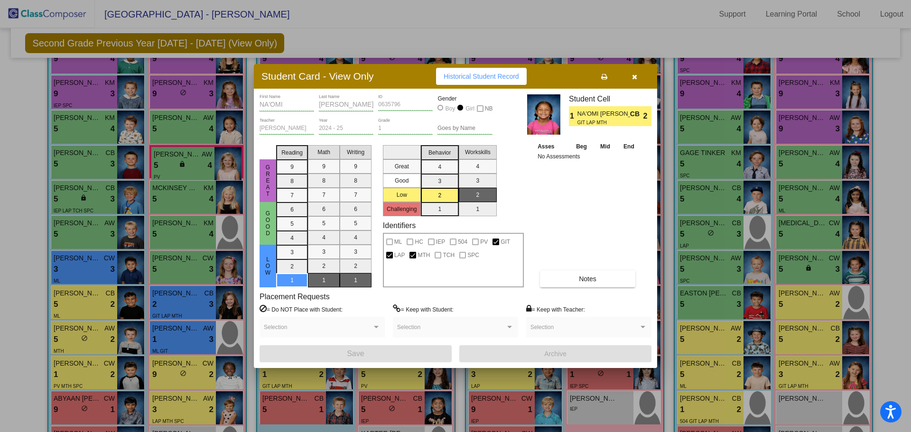
click at [636, 78] on icon "button" at bounding box center [634, 77] width 5 height 7
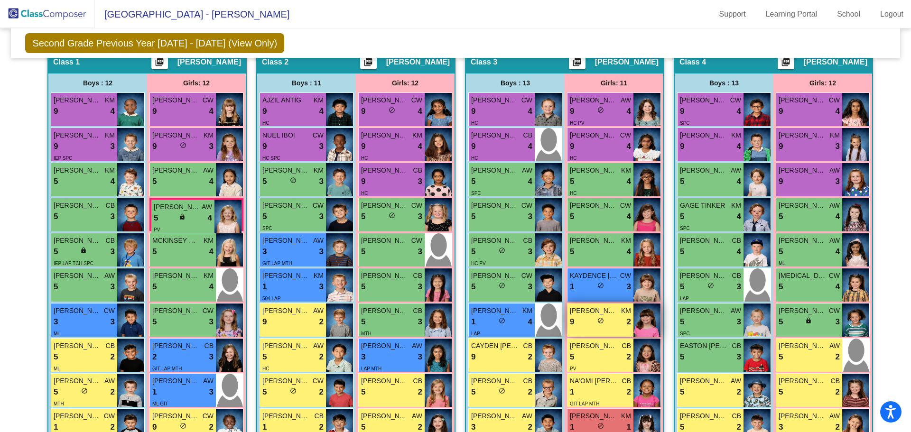
scroll to position [184, 0]
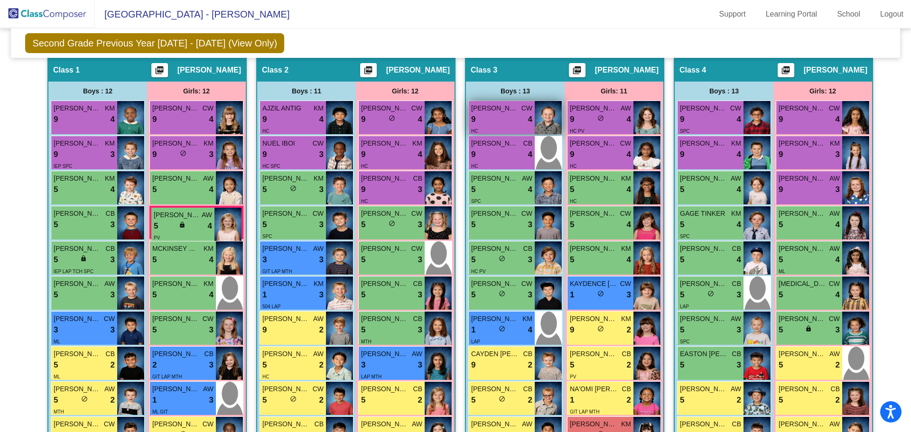
click at [513, 126] on div "HC" at bounding box center [501, 131] width 61 height 10
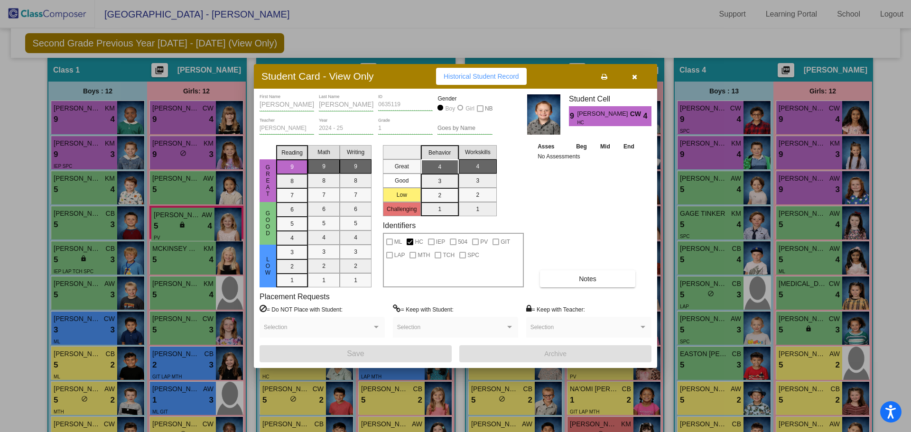
click at [632, 77] on icon "button" at bounding box center [634, 77] width 5 height 7
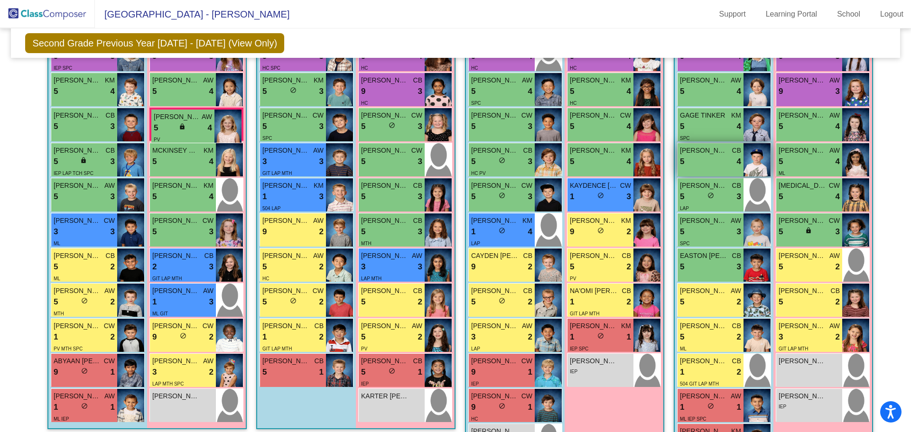
scroll to position [282, 0]
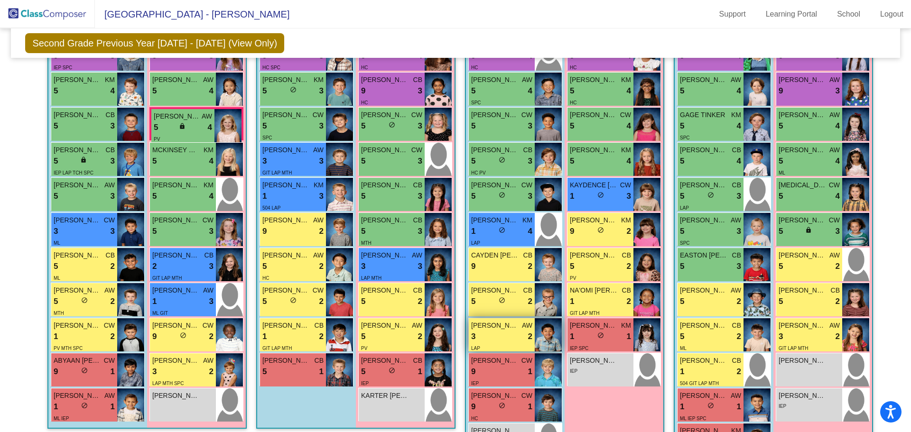
click at [540, 327] on img at bounding box center [547, 334] width 27 height 33
